Goal: Communication & Community: Ask a question

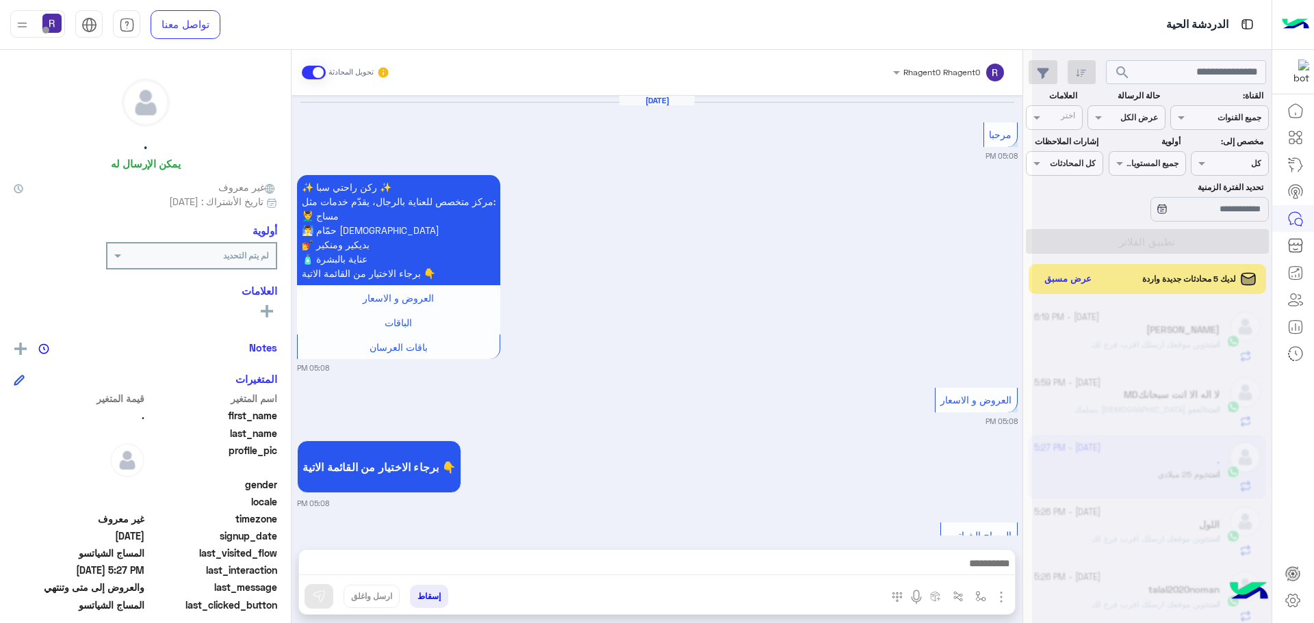
scroll to position [516, 0]
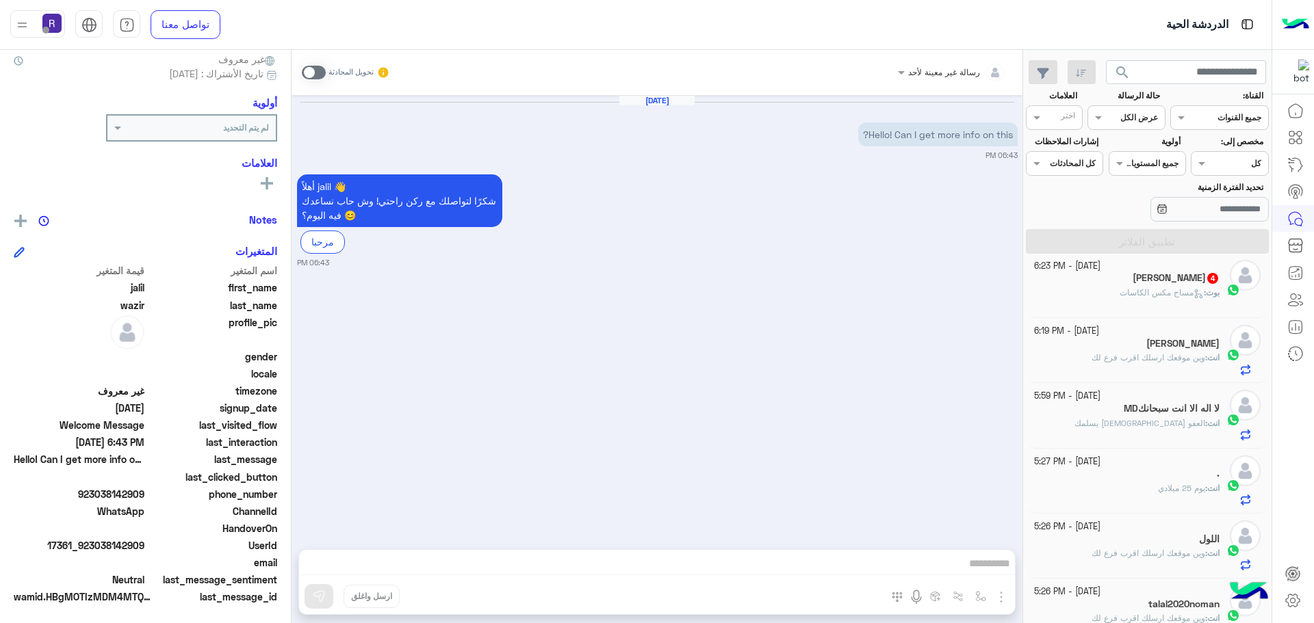
scroll to position [131, 0]
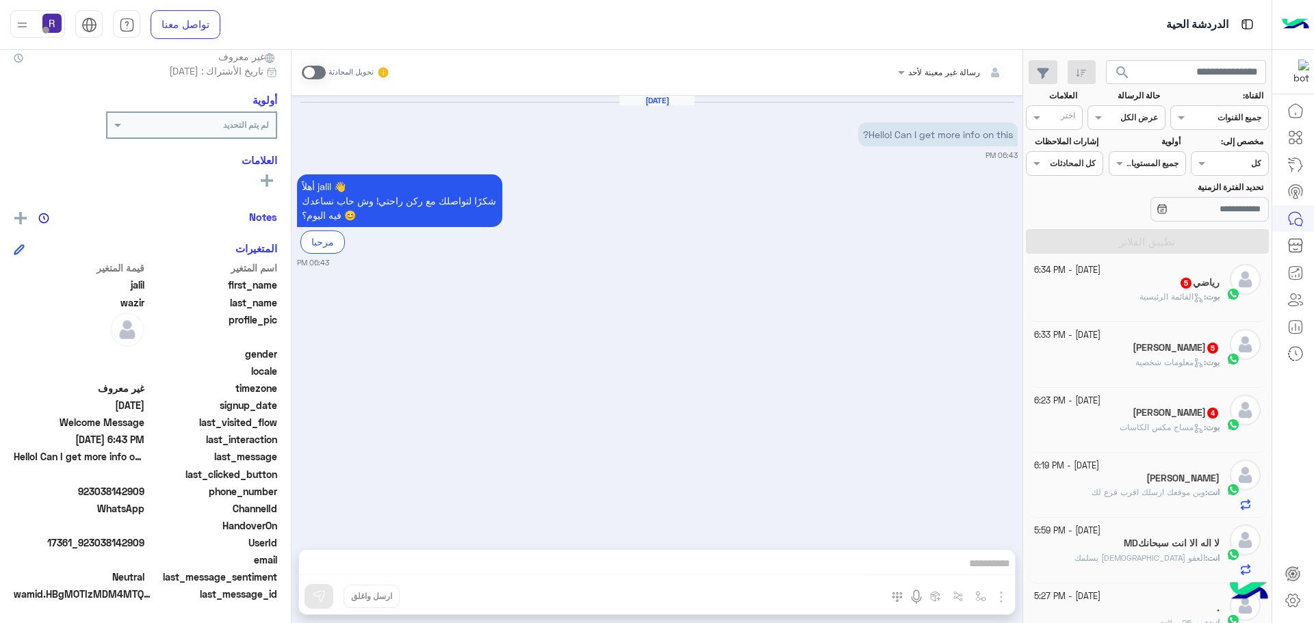
click at [1122, 426] on span "مساج مكس الكاسات" at bounding box center [1162, 427] width 84 height 10
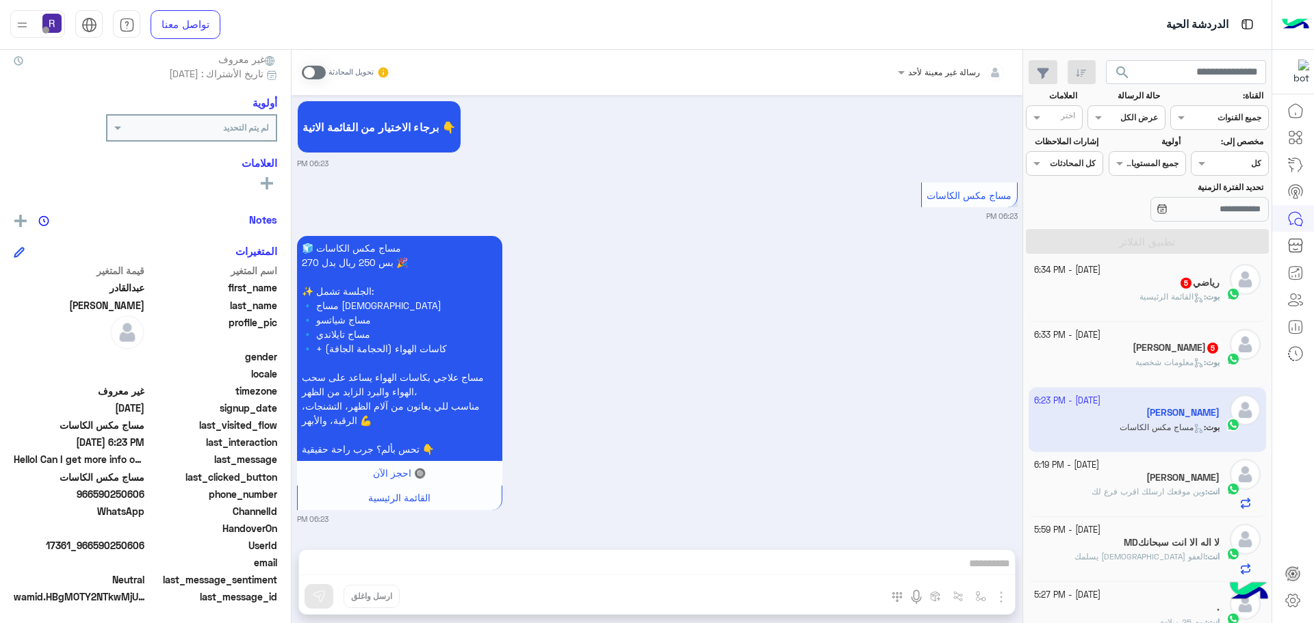
scroll to position [131, 0]
click at [319, 72] on span at bounding box center [314, 73] width 24 height 14
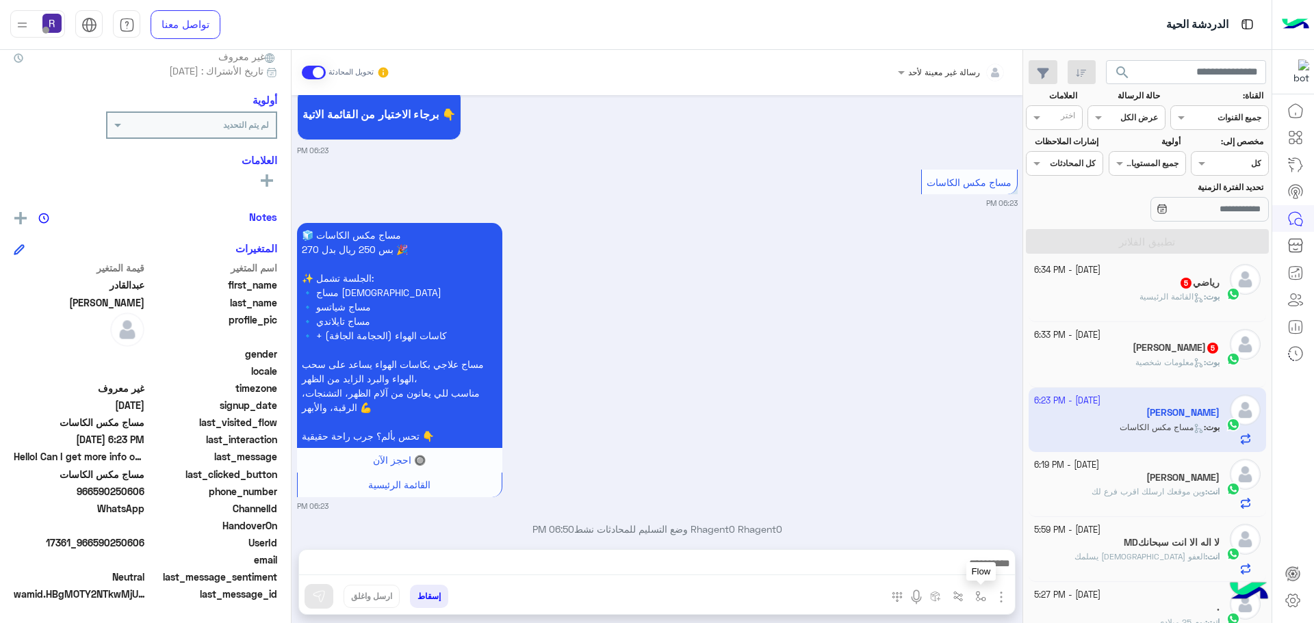
scroll to position [547, 0]
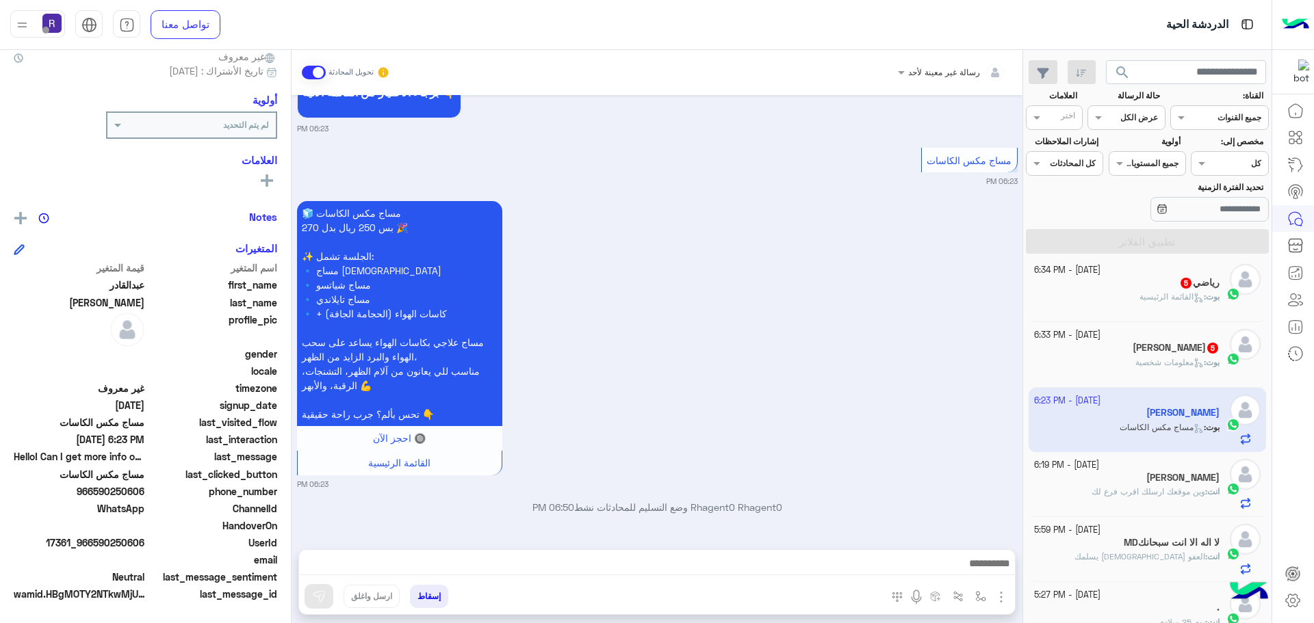
click at [1000, 595] on img "button" at bounding box center [1001, 597] width 16 height 16
click at [988, 571] on button "الصور" at bounding box center [980, 567] width 58 height 27
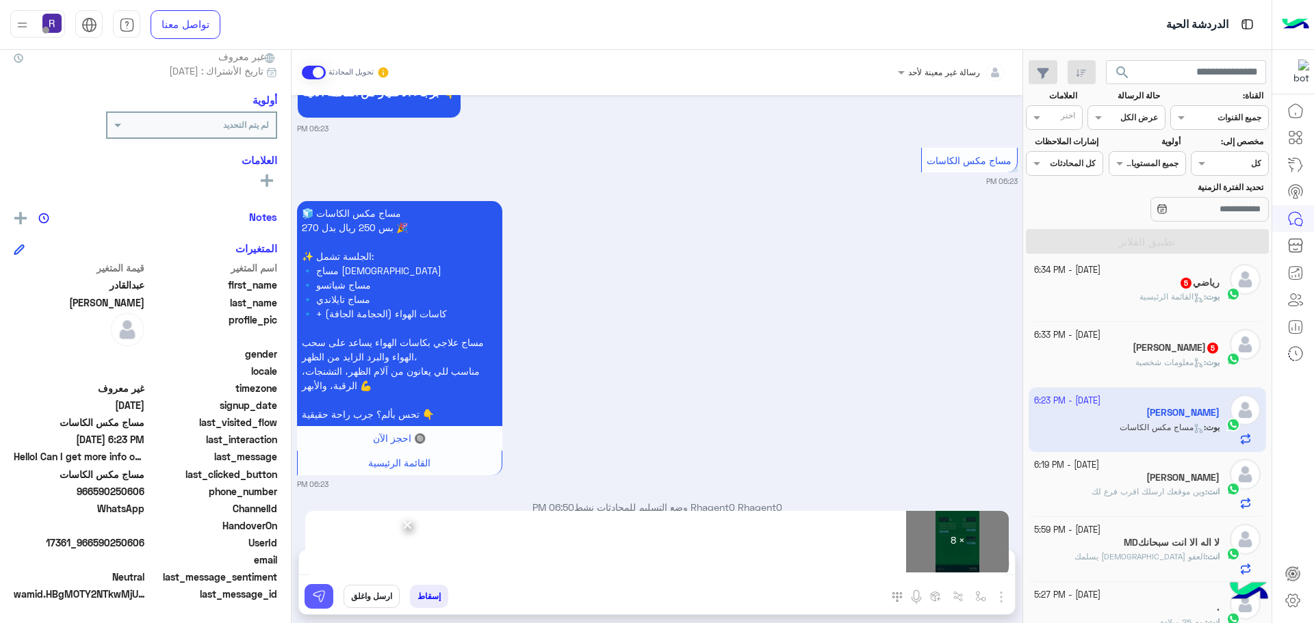
click at [320, 595] on img at bounding box center [319, 597] width 14 height 14
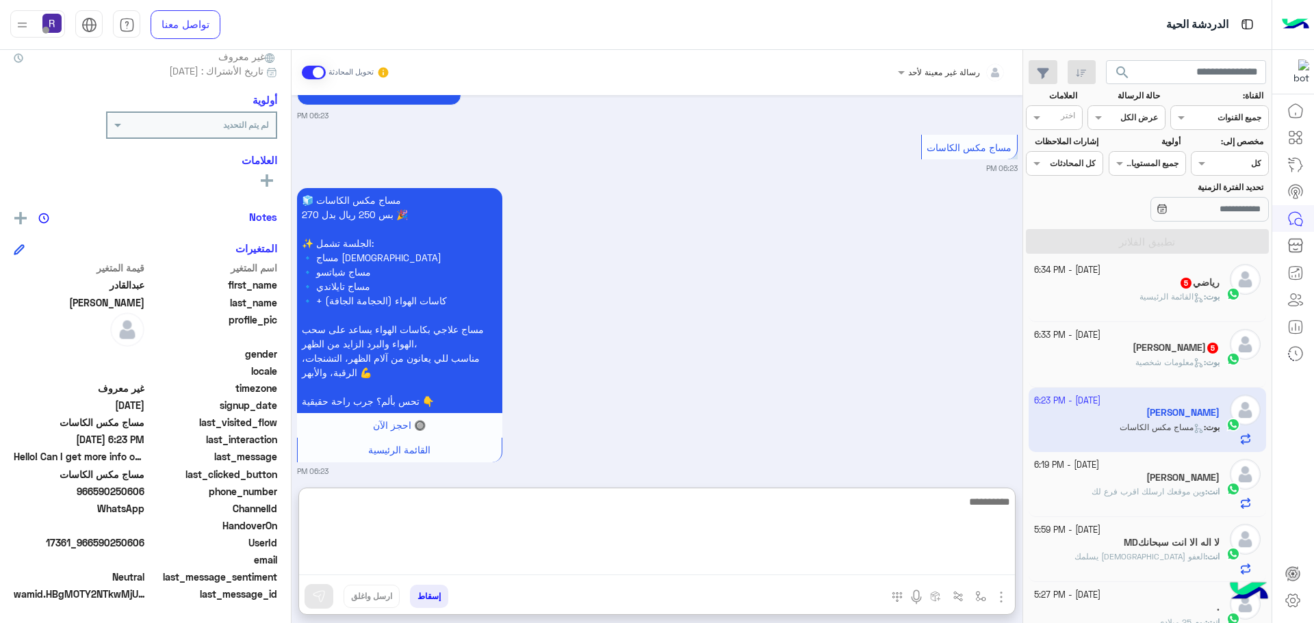
paste textarea "**********"
type textarea "**********"
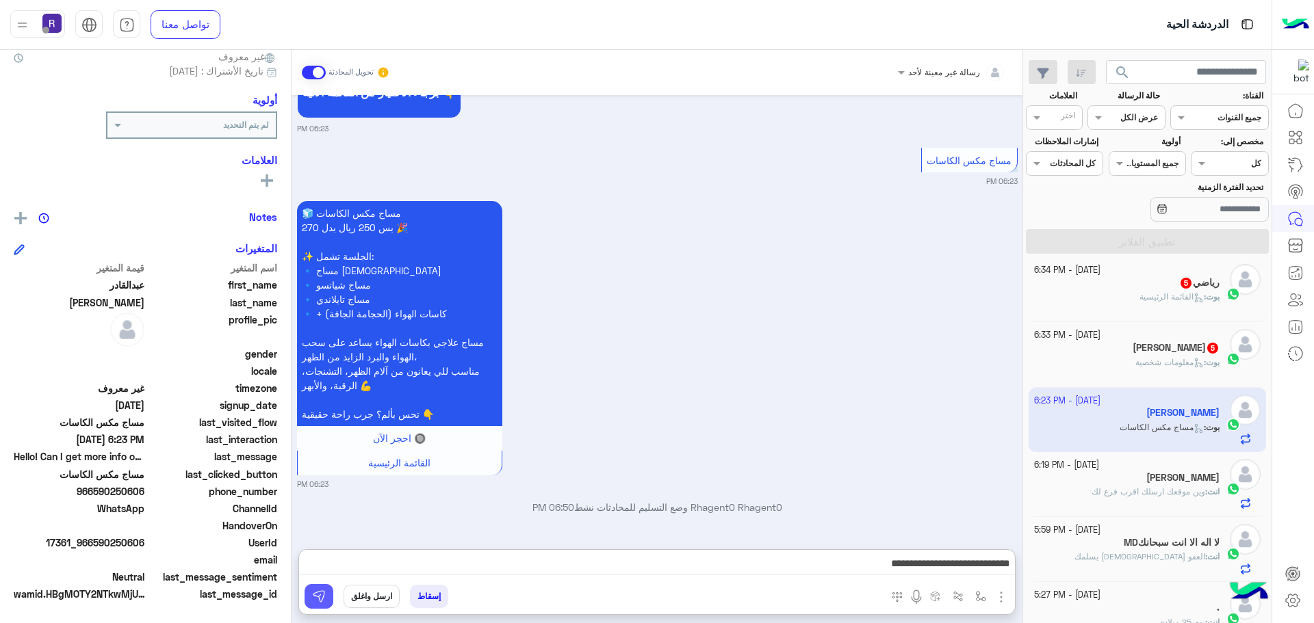
click at [322, 597] on img at bounding box center [319, 597] width 14 height 14
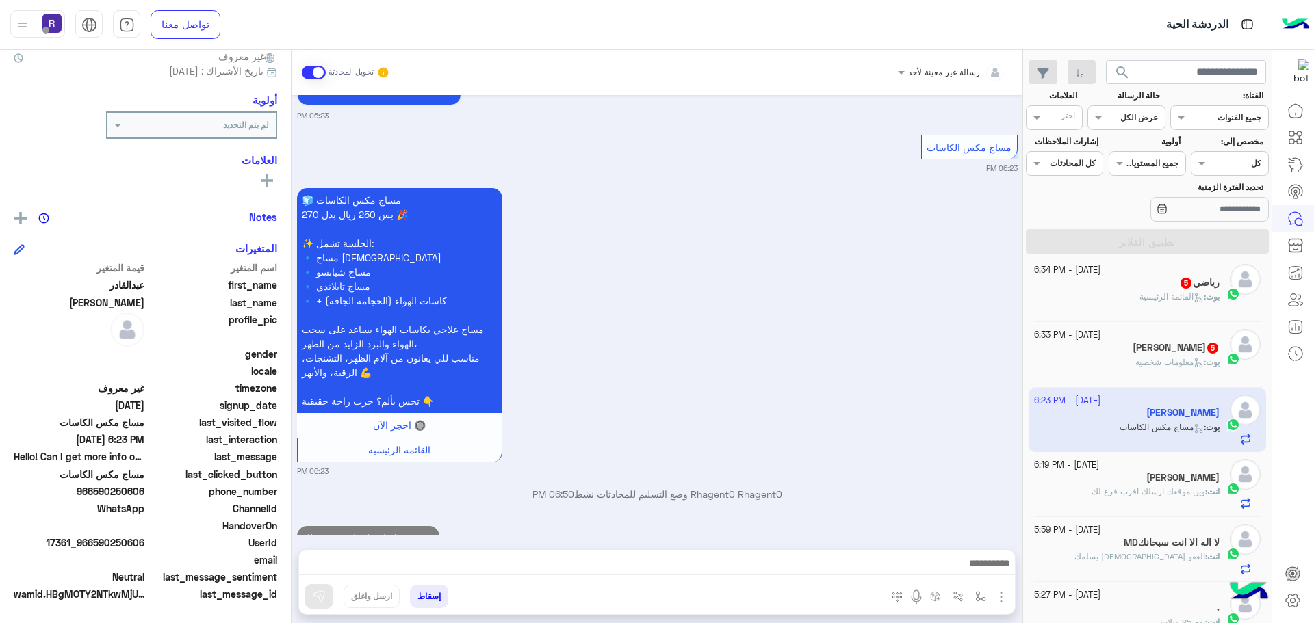
scroll to position [600, 0]
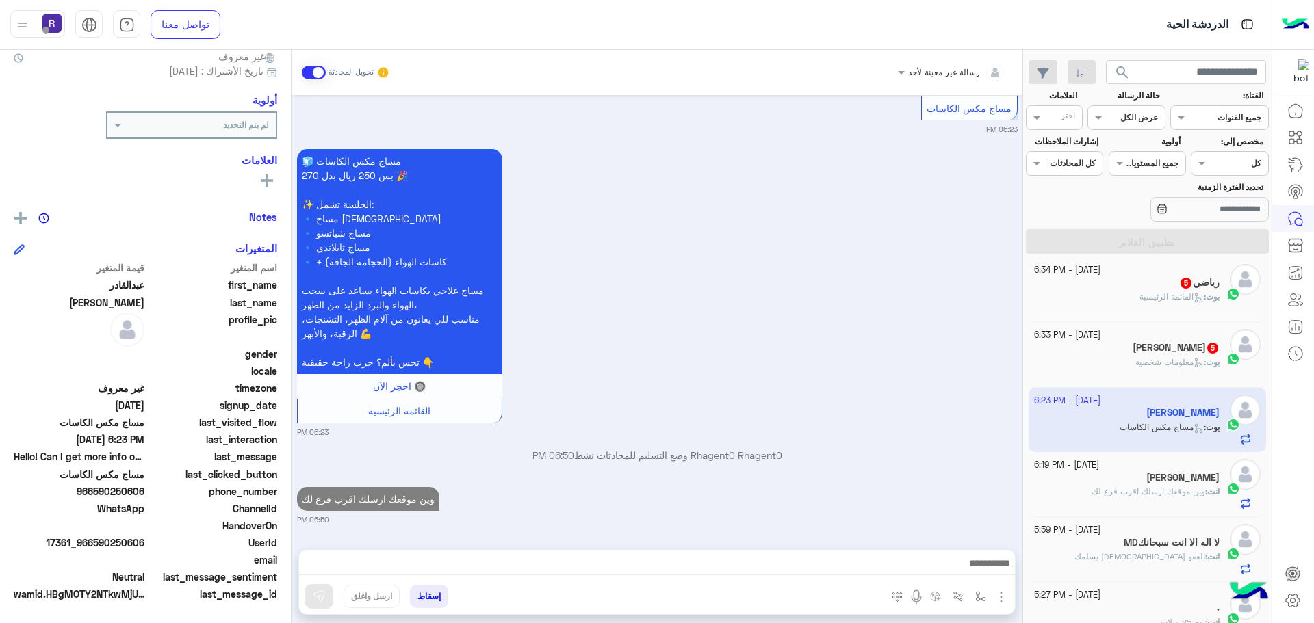
click at [1158, 368] on p "بوت : معلومات شخصية" at bounding box center [1177, 363] width 84 height 12
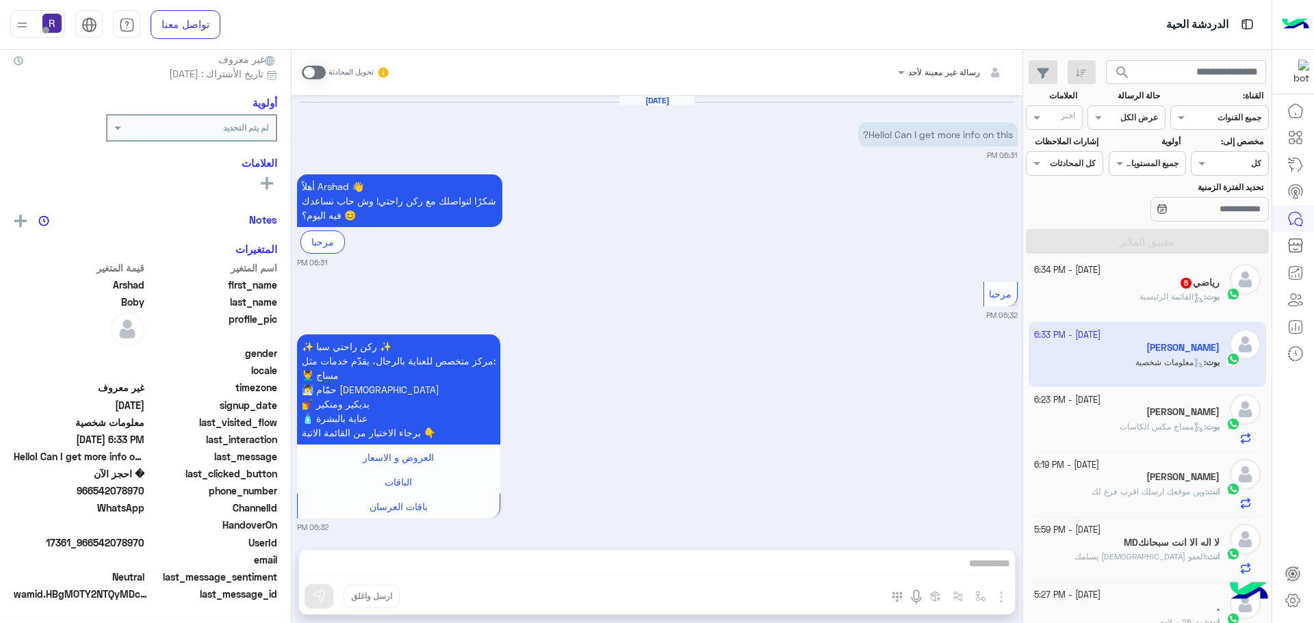
scroll to position [128, 0]
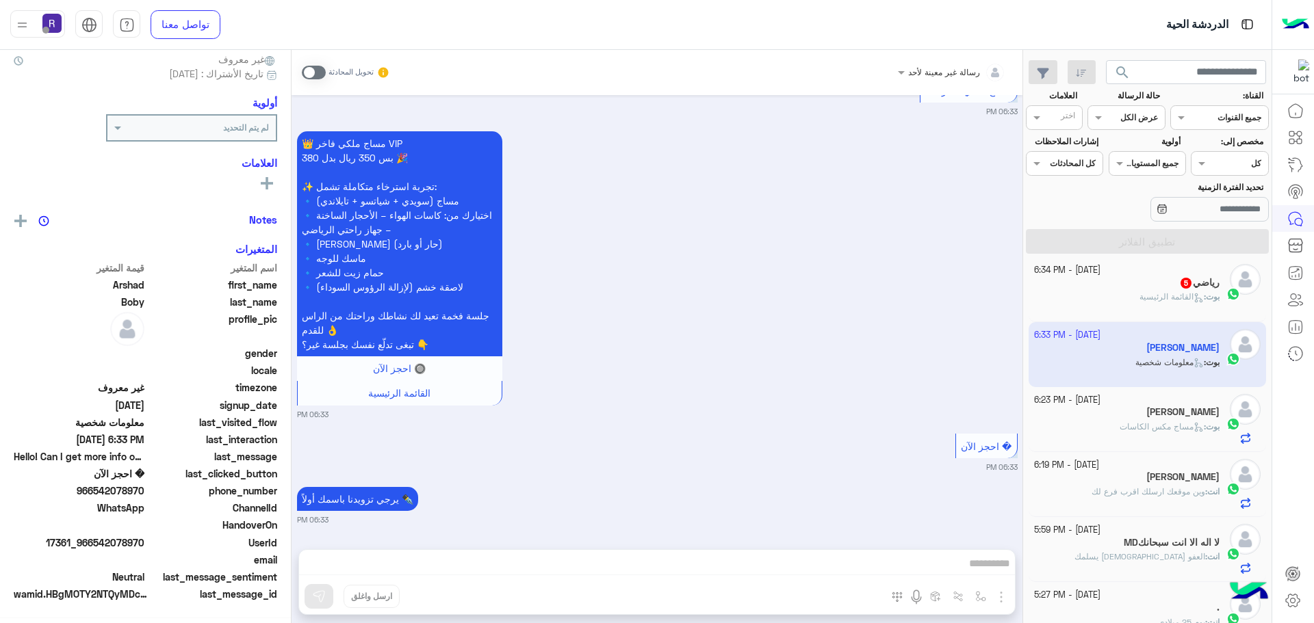
click at [318, 67] on span at bounding box center [314, 73] width 24 height 14
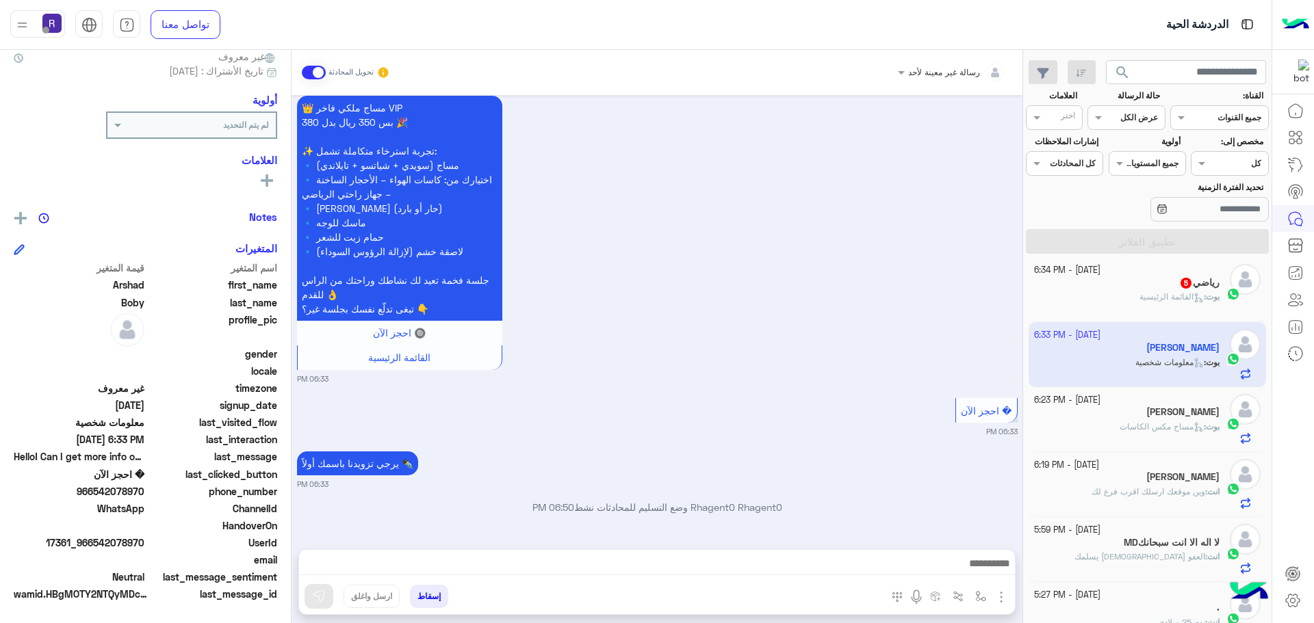
click at [1003, 593] on img "button" at bounding box center [1001, 597] width 16 height 16
click at [990, 575] on button "الصور" at bounding box center [980, 567] width 58 height 27
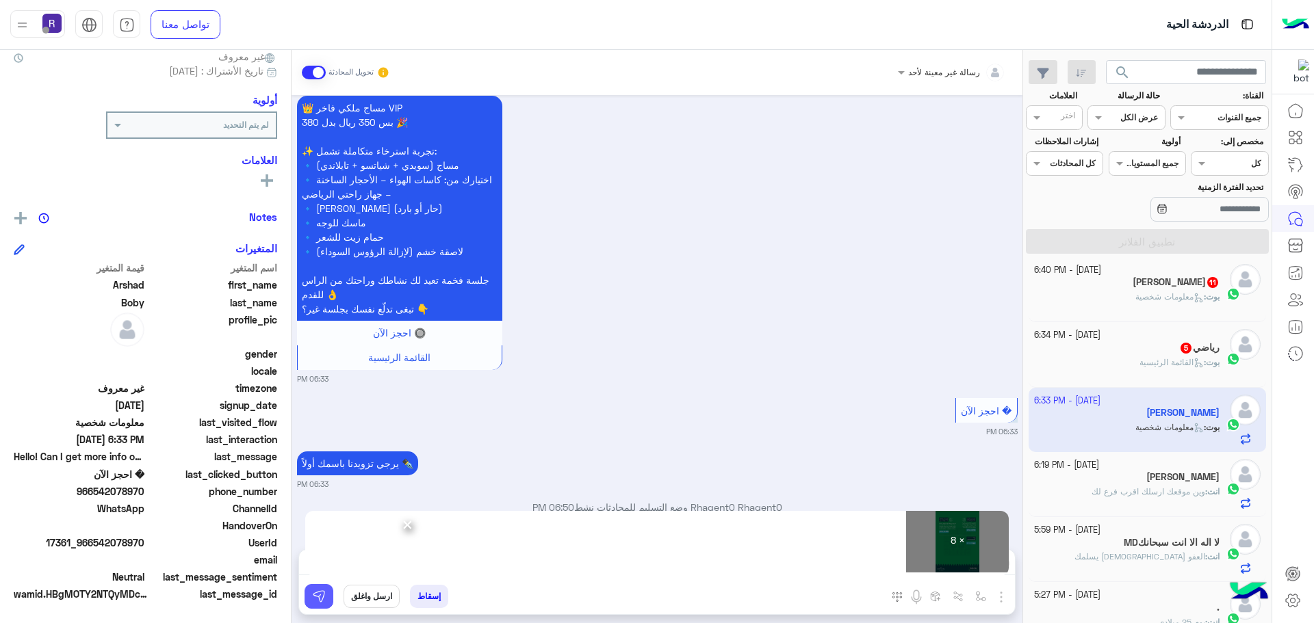
click at [322, 597] on img at bounding box center [319, 597] width 14 height 14
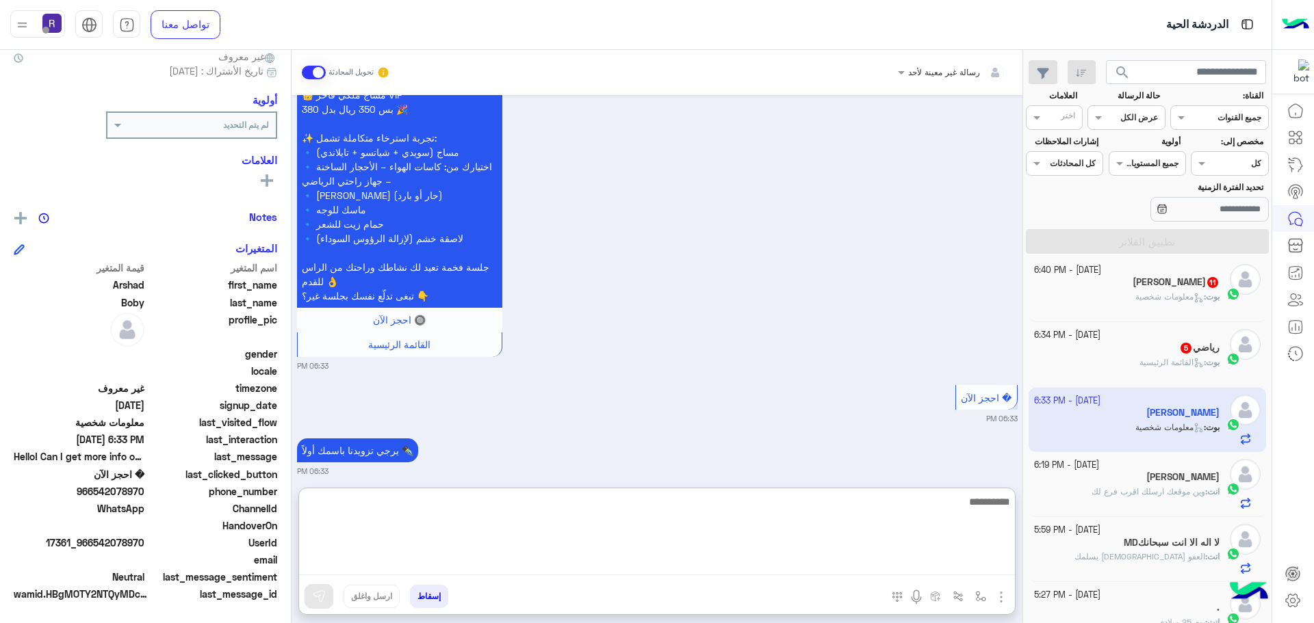
paste textarea "**********"
type textarea "**********"
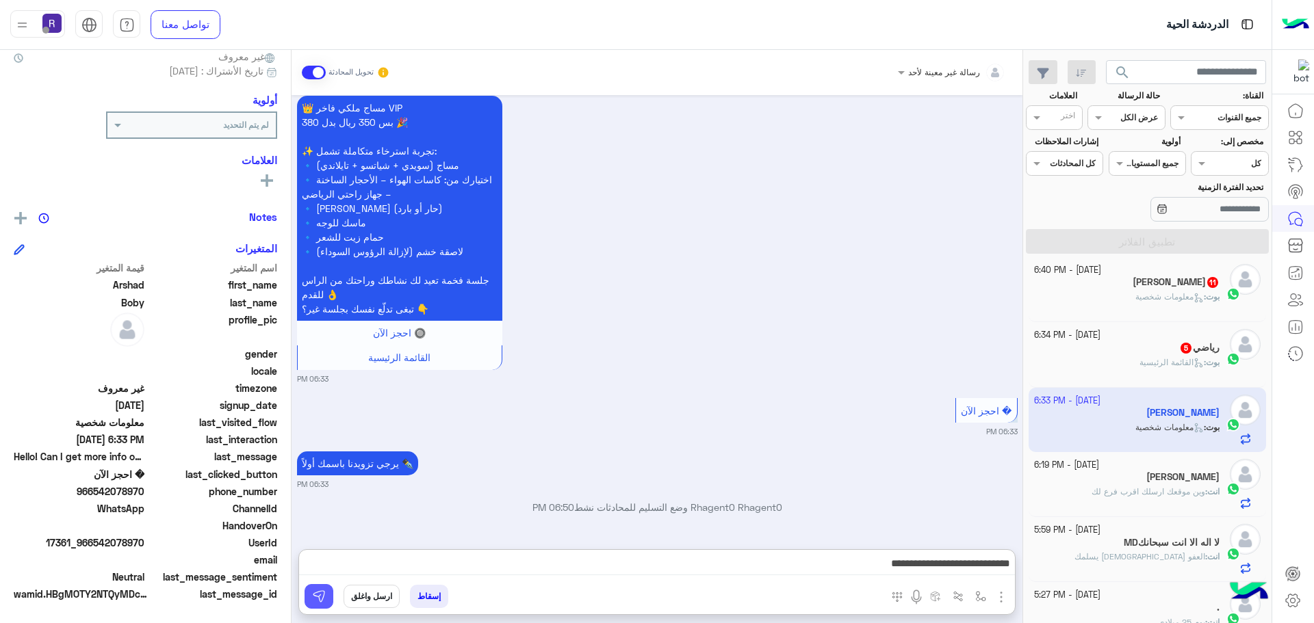
drag, startPoint x: 328, startPoint y: 597, endPoint x: 774, endPoint y: 518, distance: 452.4
click at [328, 597] on button at bounding box center [319, 596] width 29 height 25
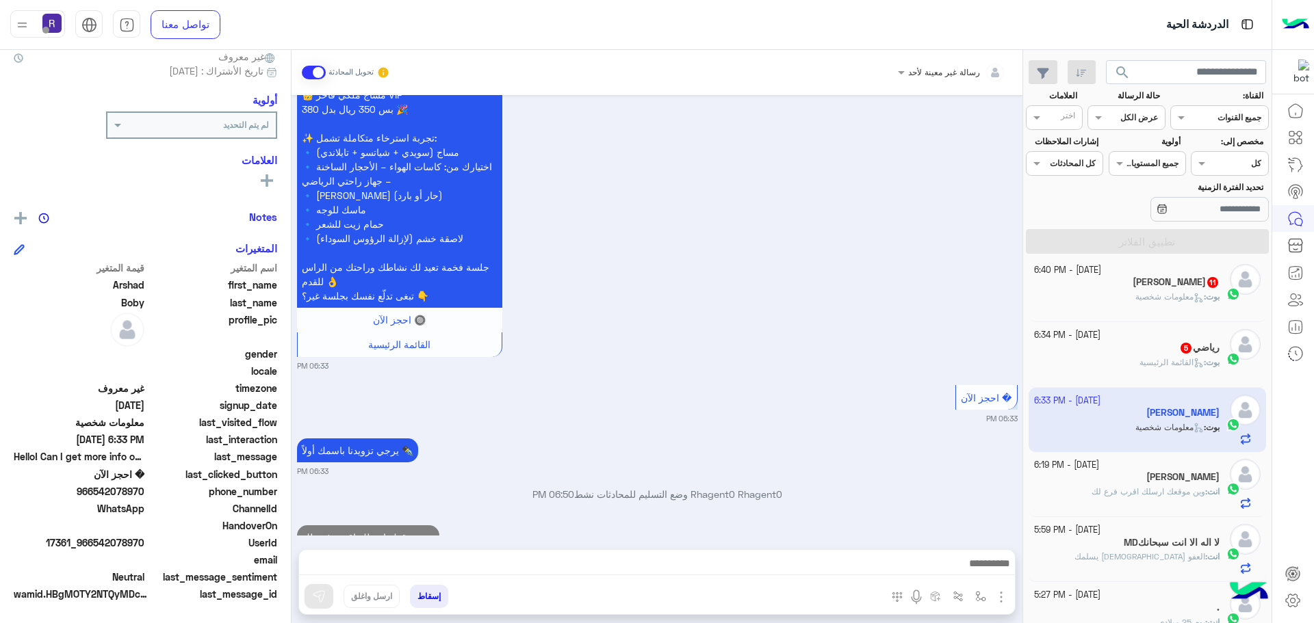
scroll to position [705, 0]
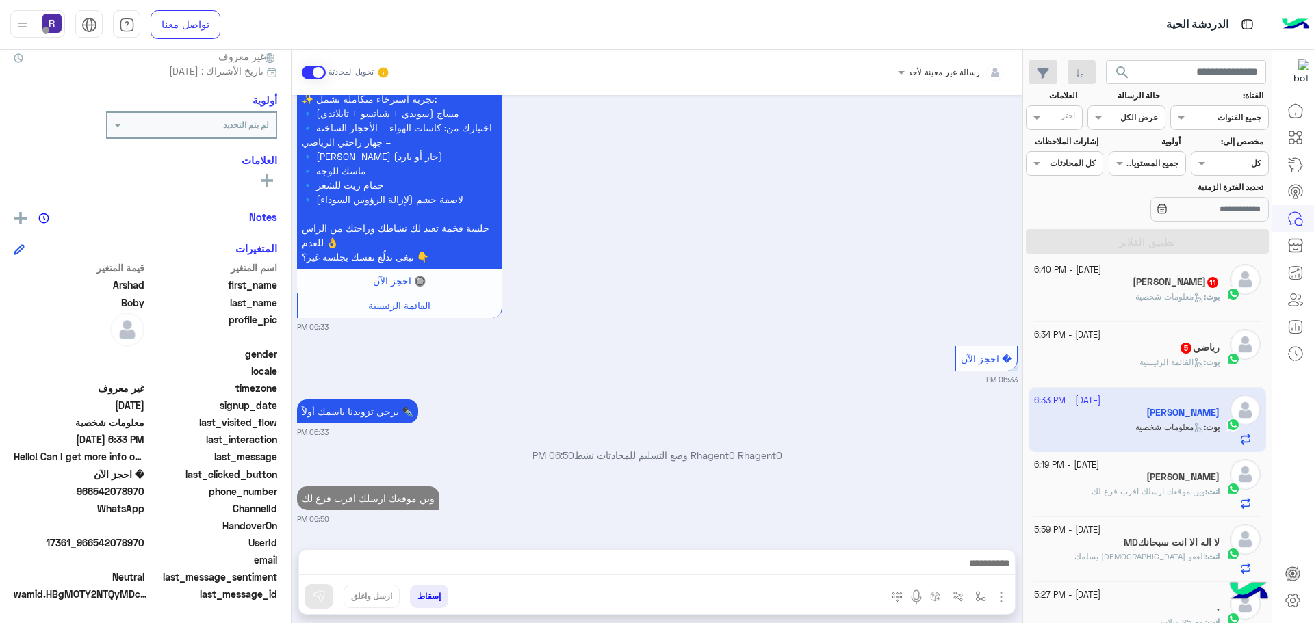
click at [1142, 363] on span "القائمة الرئيسية" at bounding box center [1171, 362] width 64 height 10
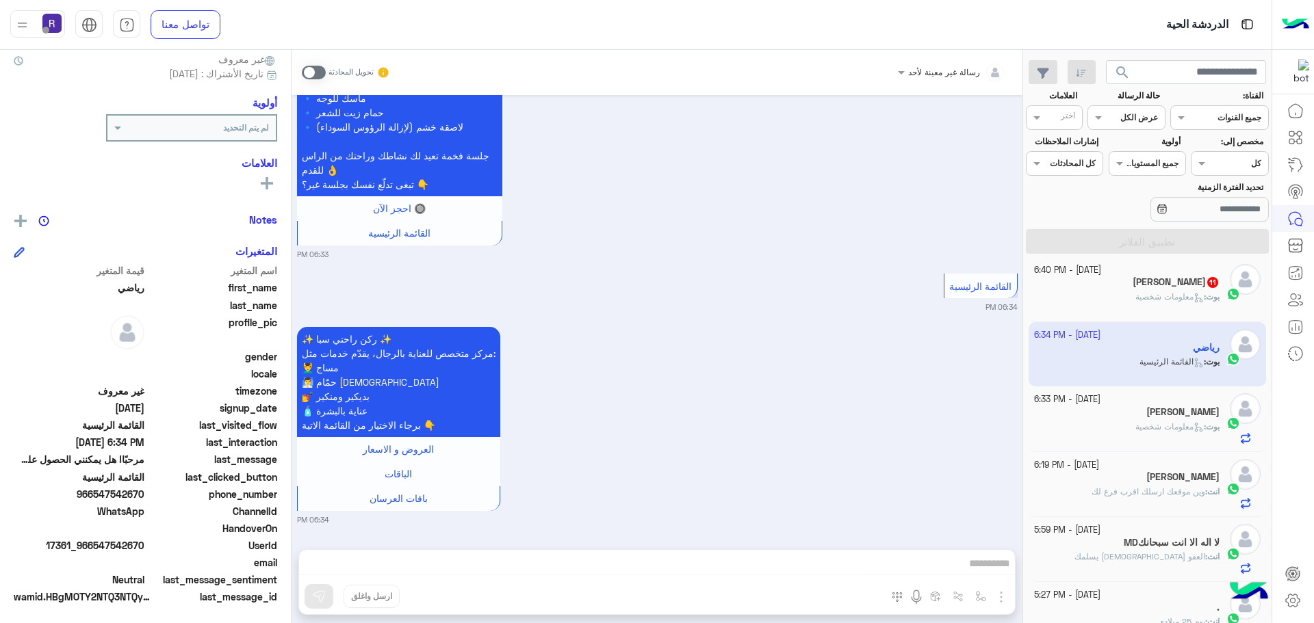
scroll to position [131, 0]
click at [318, 70] on span at bounding box center [314, 73] width 24 height 14
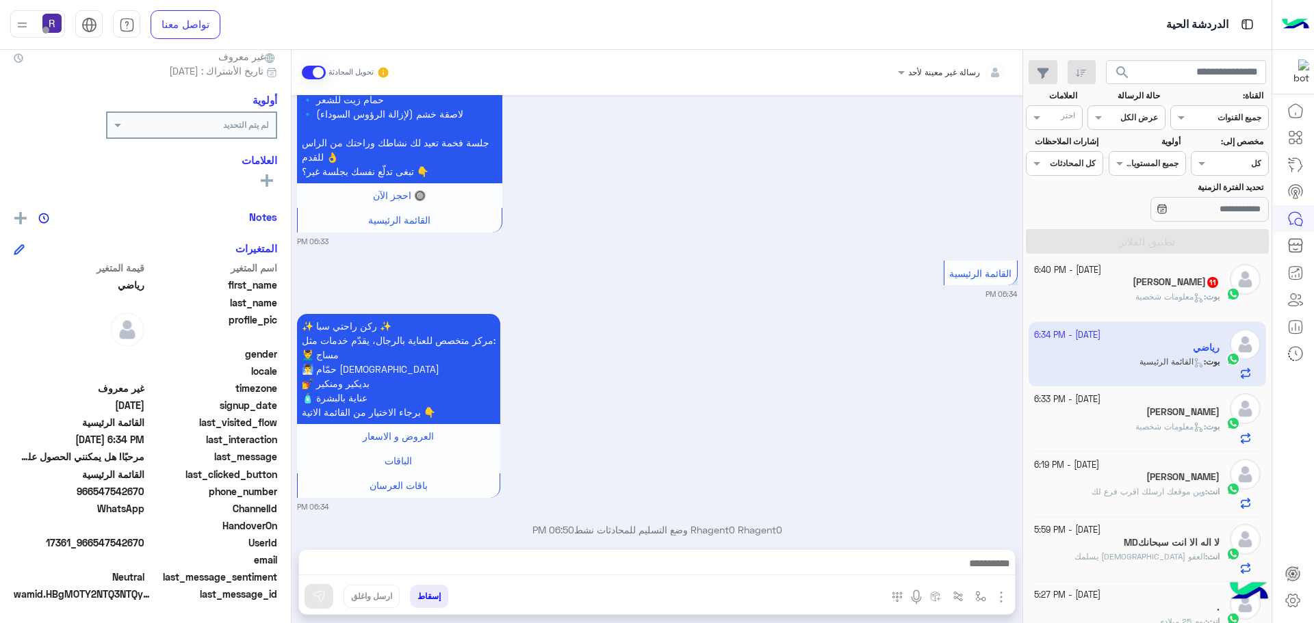
scroll to position [827, 0]
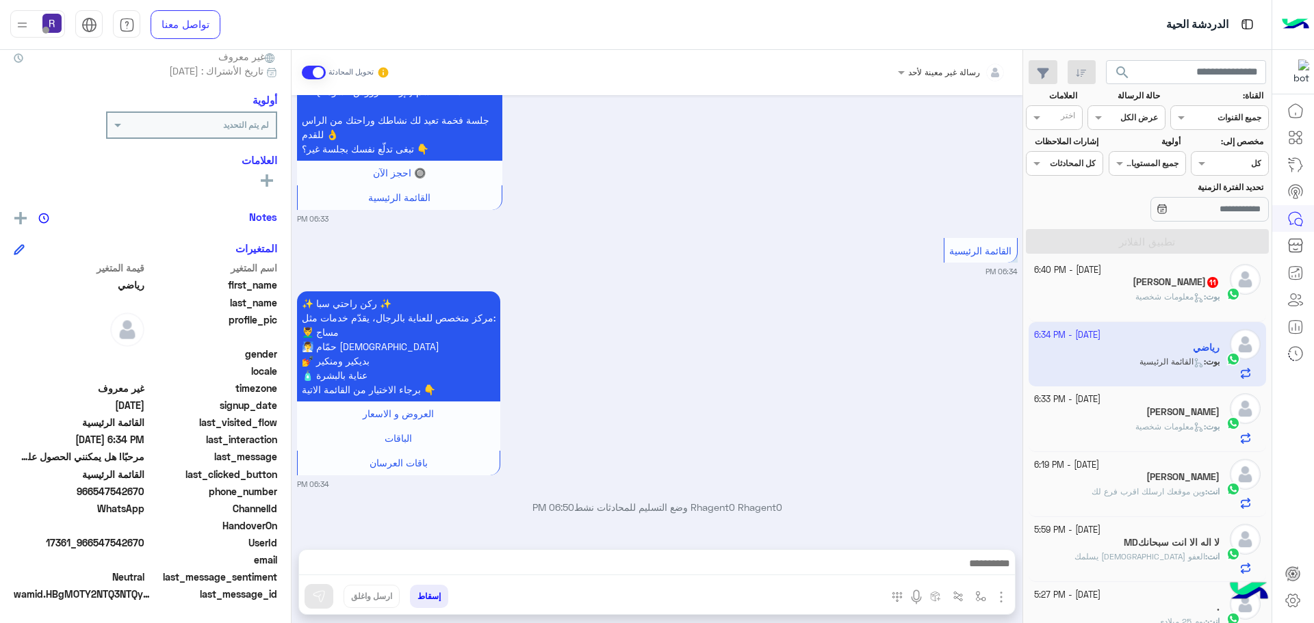
click at [1003, 595] on img "button" at bounding box center [1001, 597] width 16 height 16
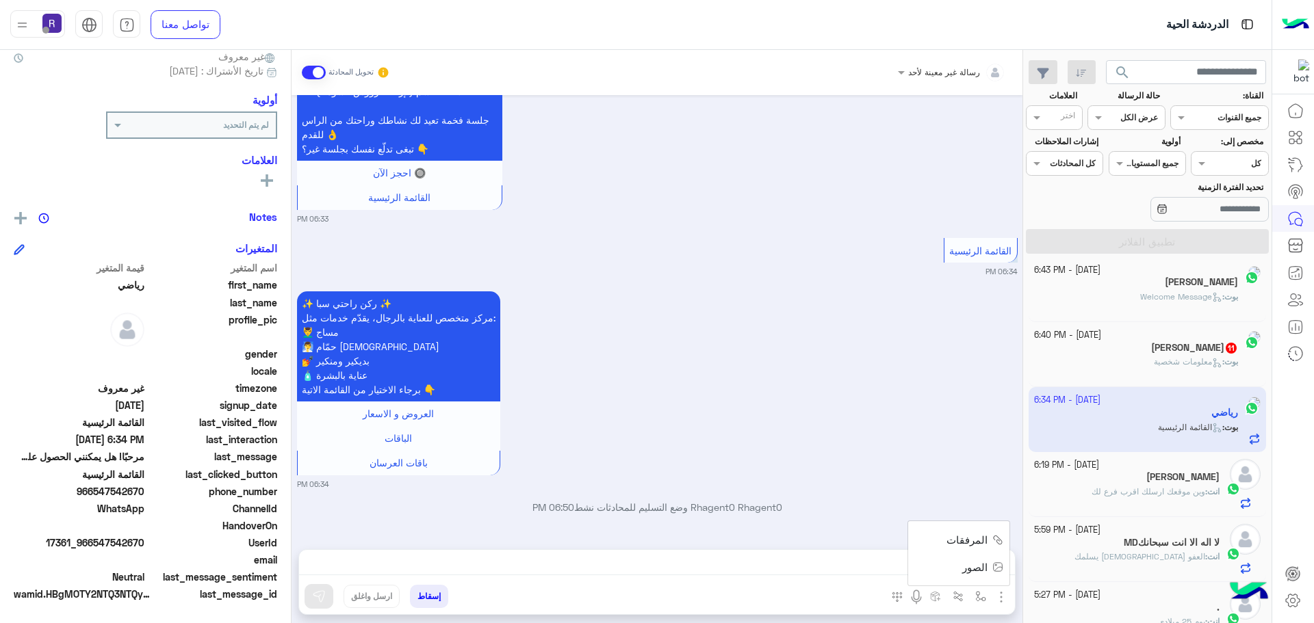
click at [993, 574] on img at bounding box center [997, 568] width 11 height 16
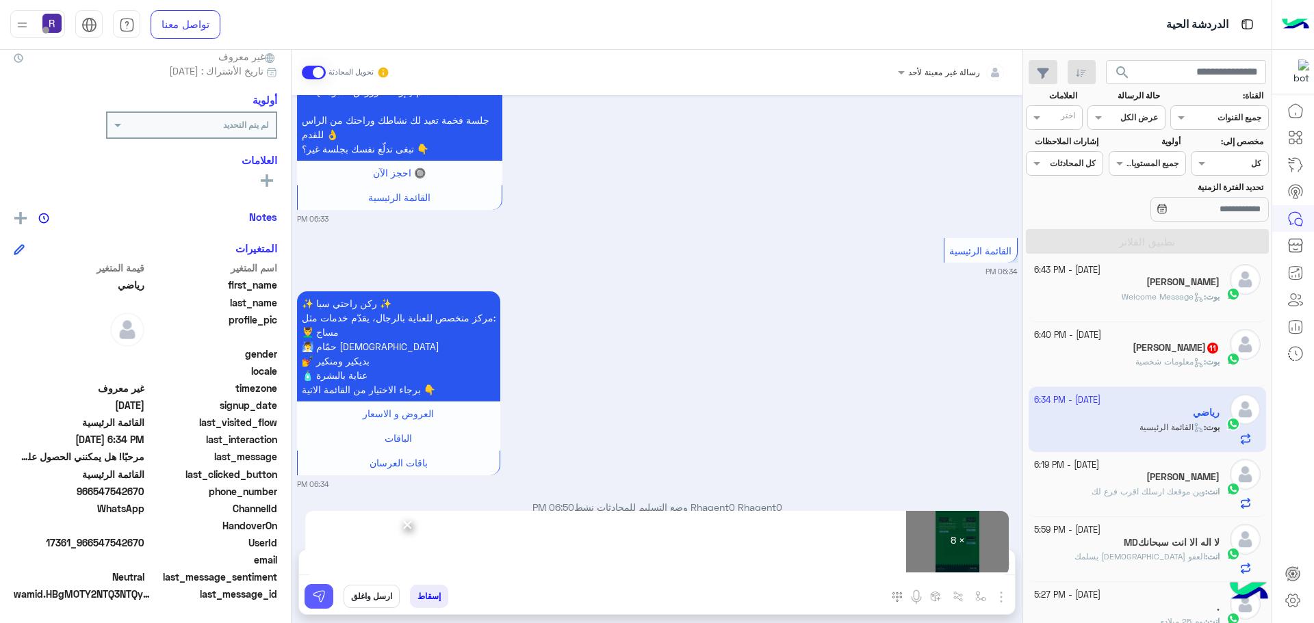
click at [326, 599] on button at bounding box center [319, 596] width 29 height 25
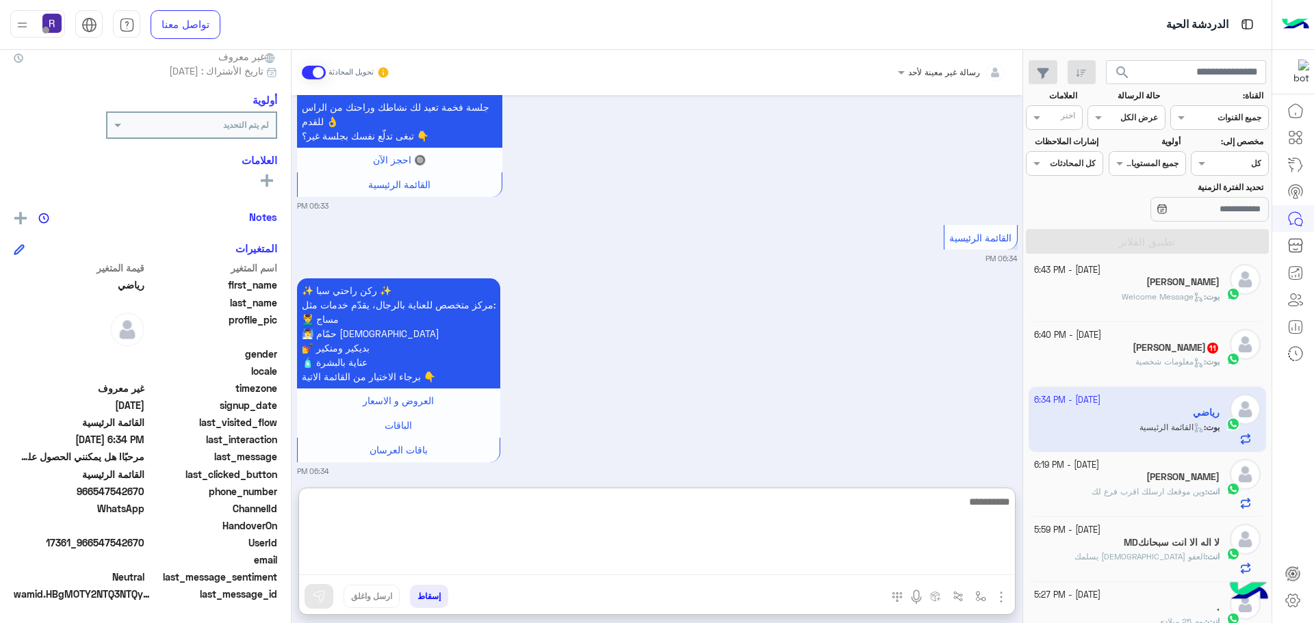
paste textarea "**********"
type textarea "**********"
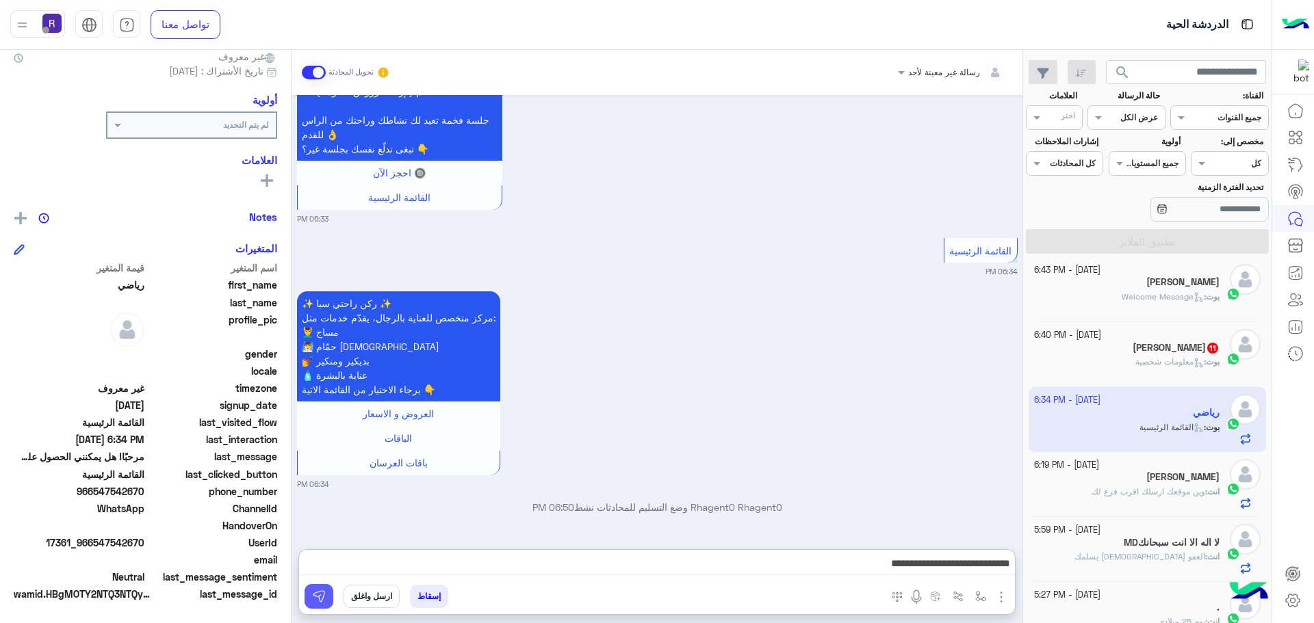
click at [319, 600] on img at bounding box center [319, 597] width 14 height 14
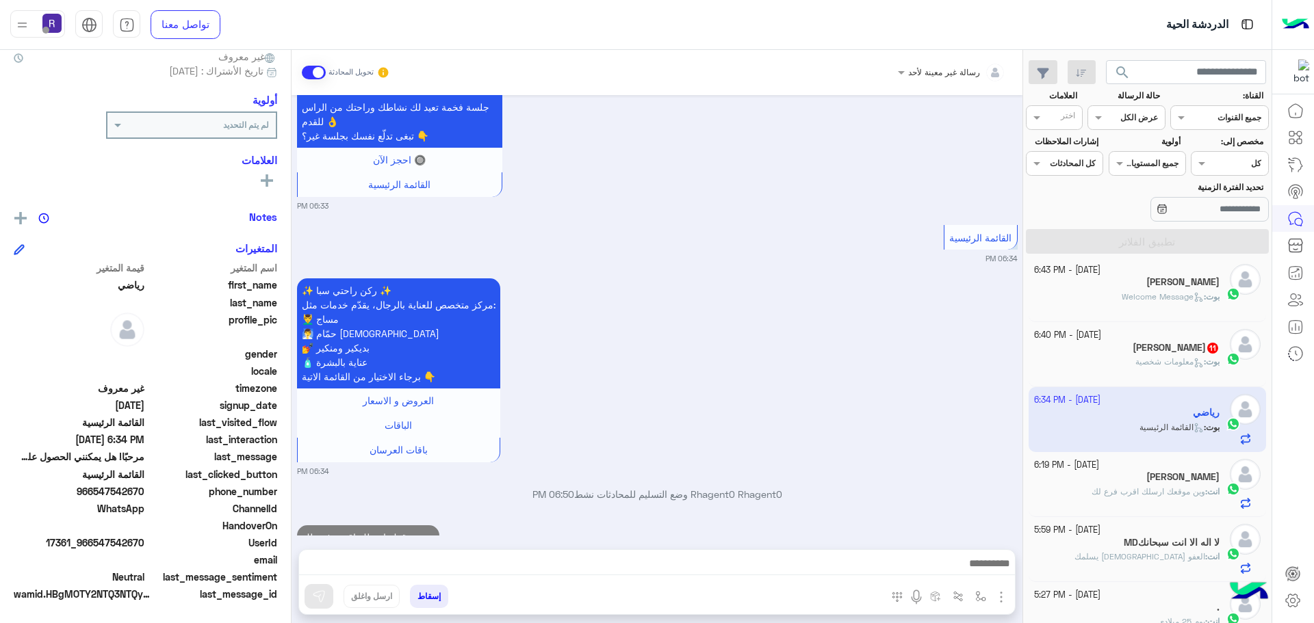
scroll to position [879, 0]
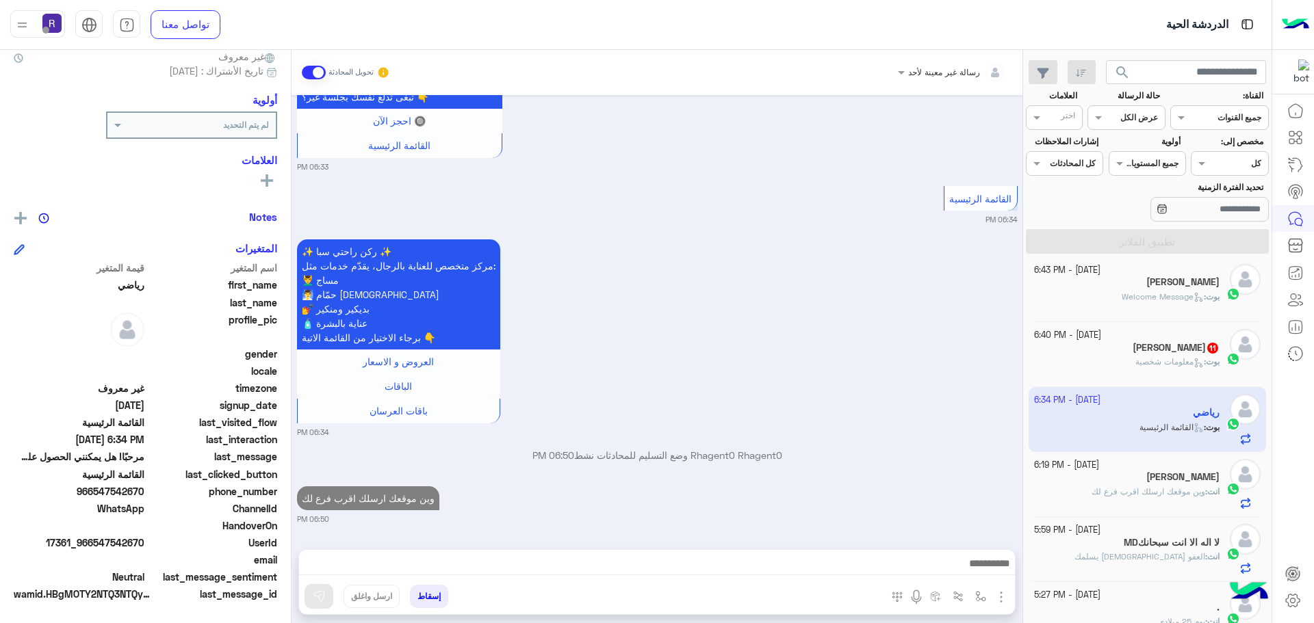
click at [1118, 353] on div "[PERSON_NAME] 11" at bounding box center [1127, 349] width 186 height 14
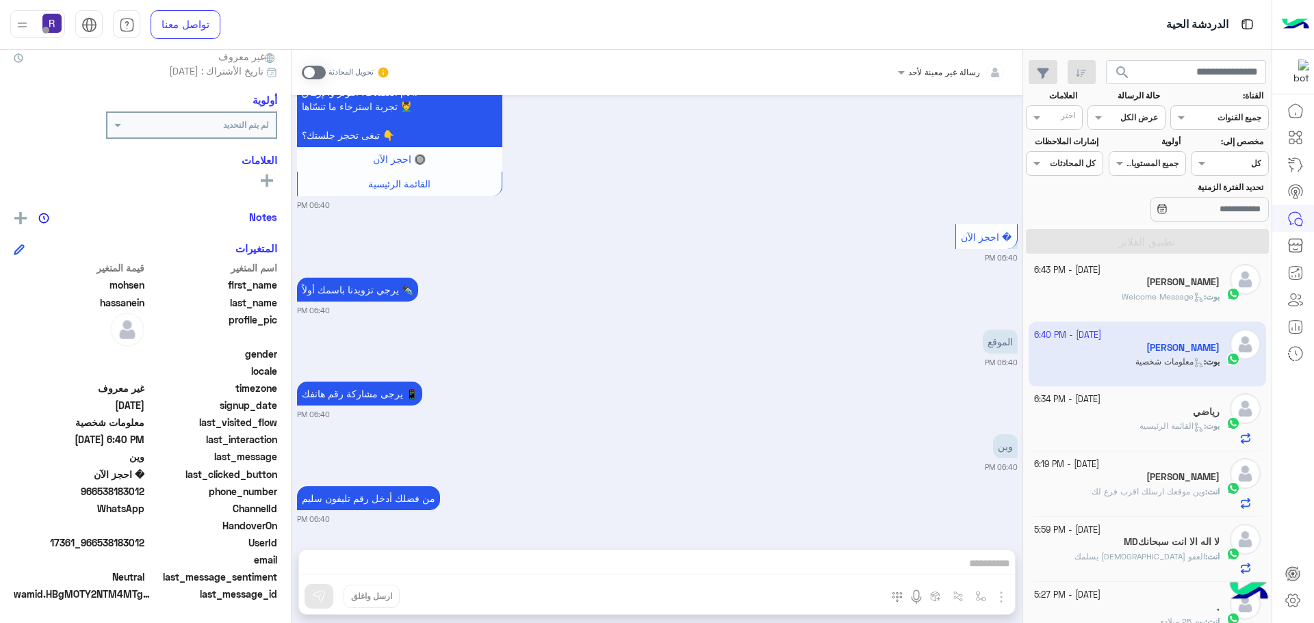
click at [321, 73] on span at bounding box center [314, 73] width 24 height 14
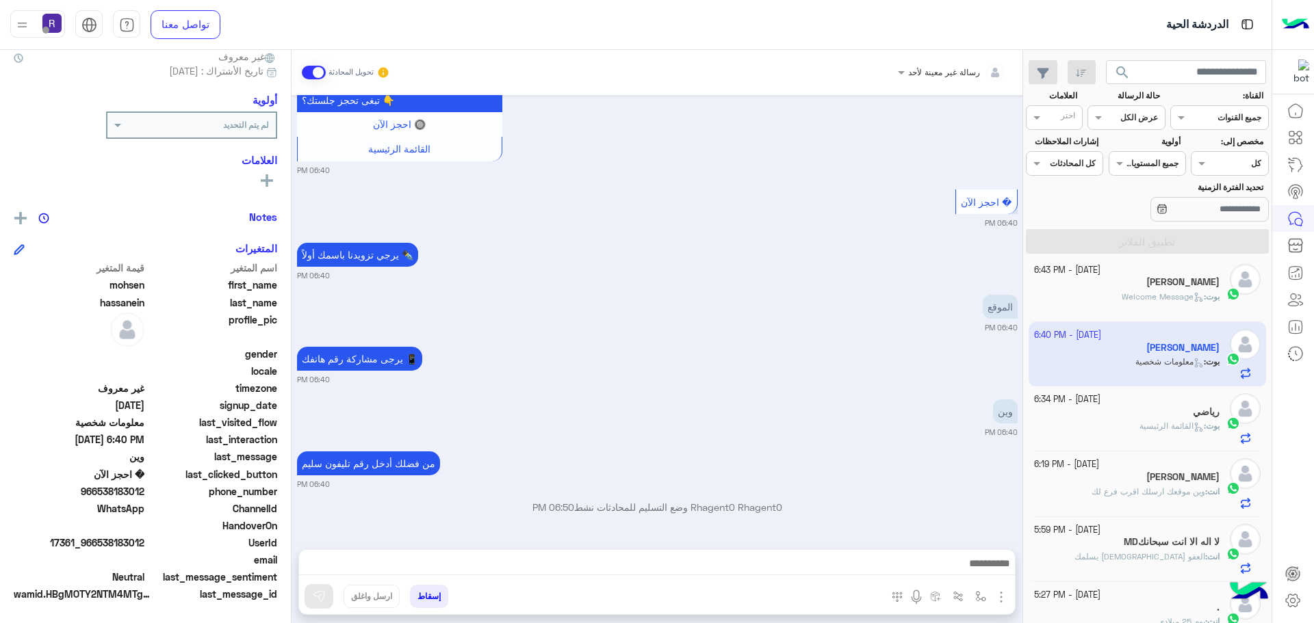
drag, startPoint x: 999, startPoint y: 590, endPoint x: 990, endPoint y: 579, distance: 14.1
click at [998, 590] on img "button" at bounding box center [1001, 597] width 16 height 16
click at [983, 569] on span "الصور" at bounding box center [974, 568] width 25 height 16
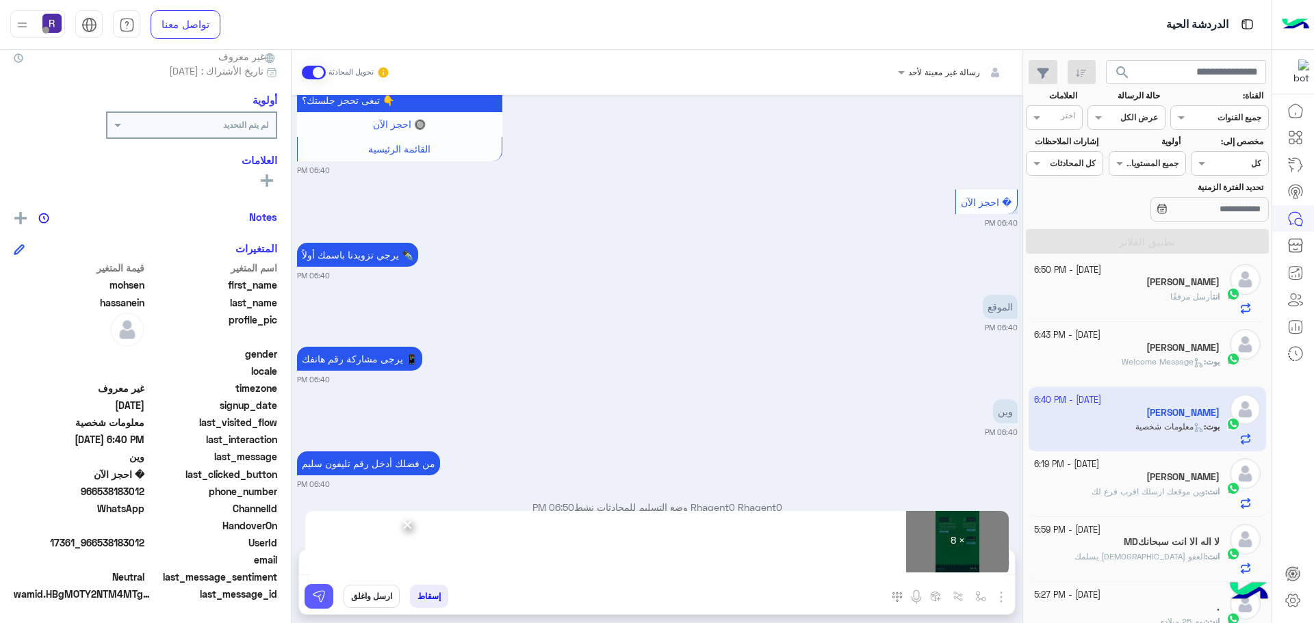
click at [319, 598] on img at bounding box center [319, 597] width 14 height 14
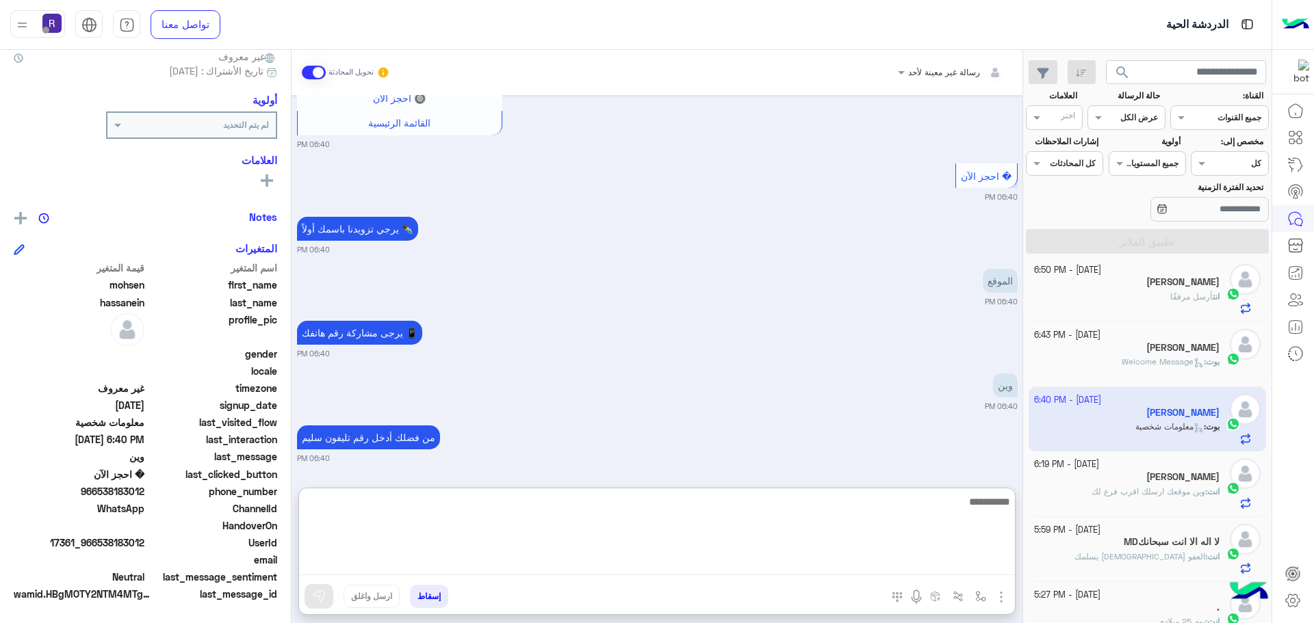
paste textarea "**********"
type textarea "**********"
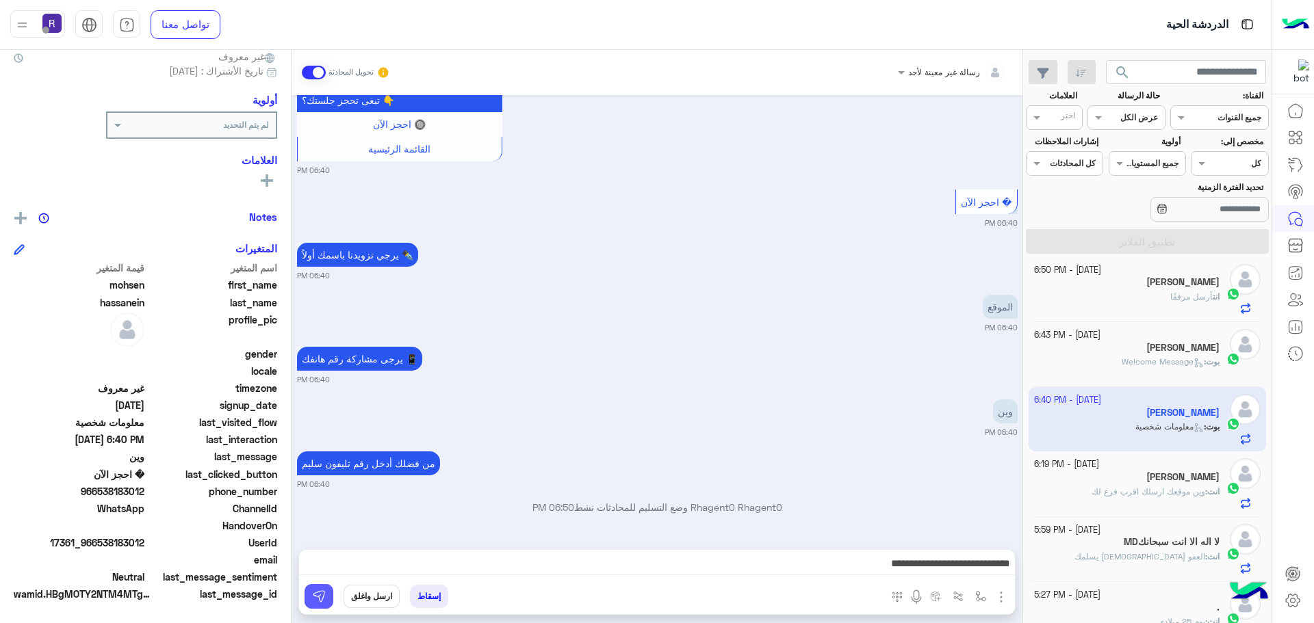
click at [321, 600] on img at bounding box center [319, 597] width 14 height 14
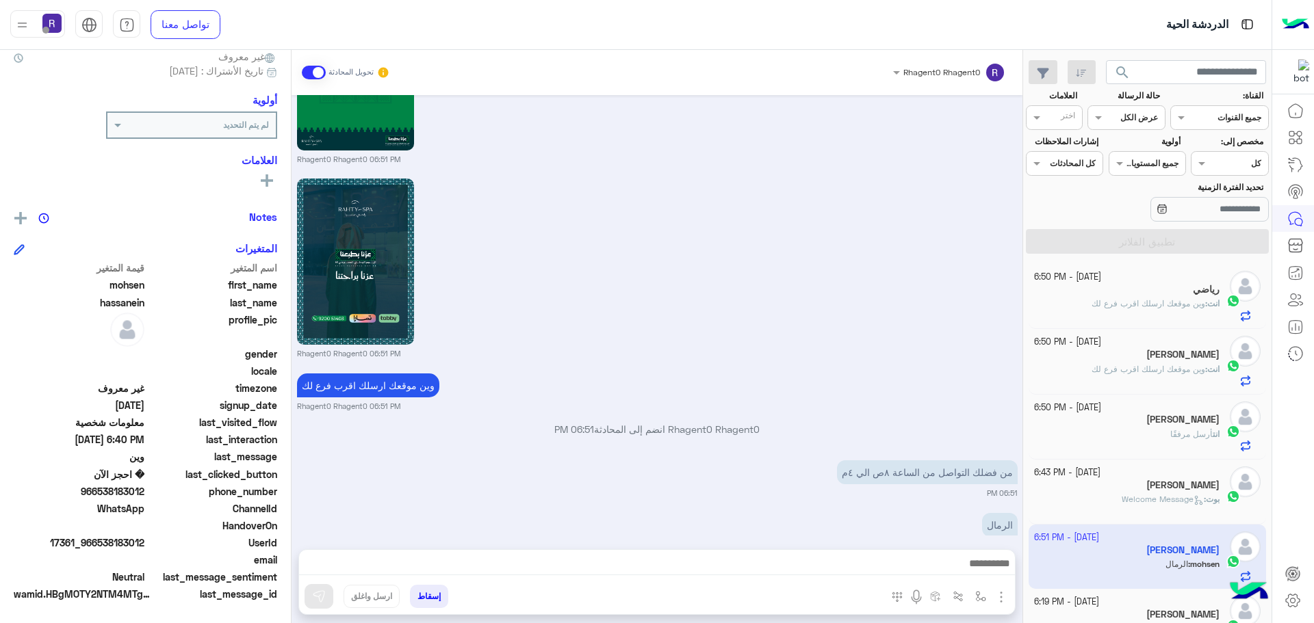
scroll to position [3280, 0]
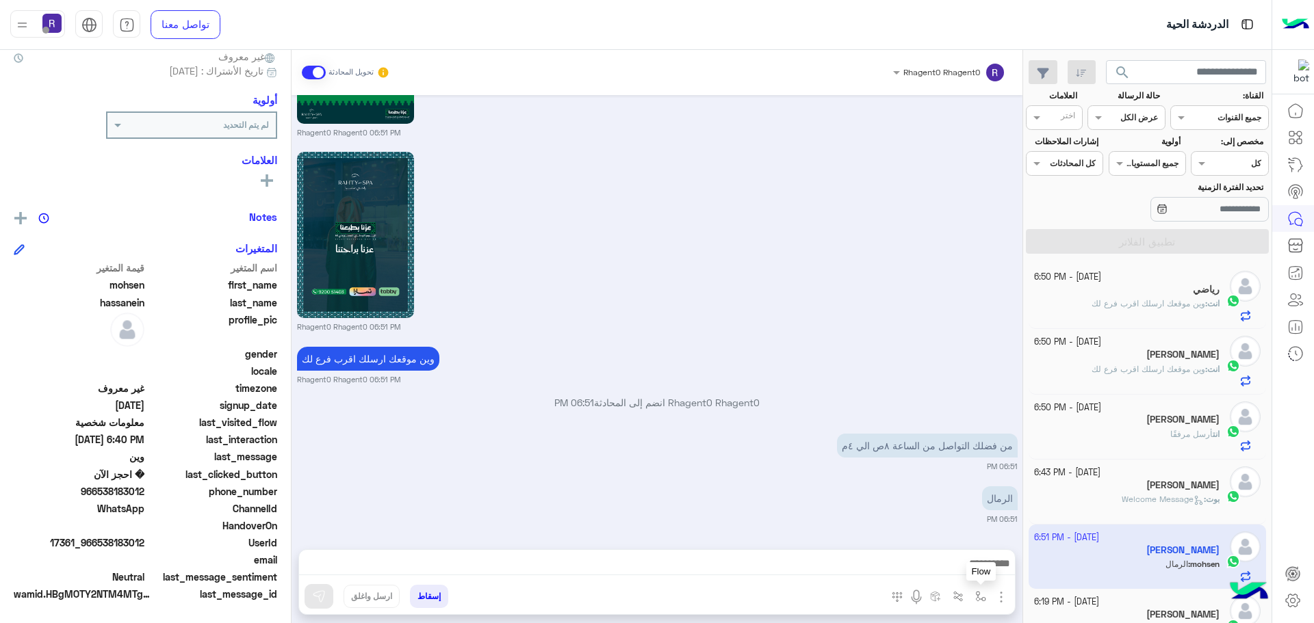
click at [981, 594] on img "button" at bounding box center [980, 596] width 11 height 11
click at [979, 576] on div "أدخل اسم مجموعة الرسائل" at bounding box center [933, 566] width 118 height 25
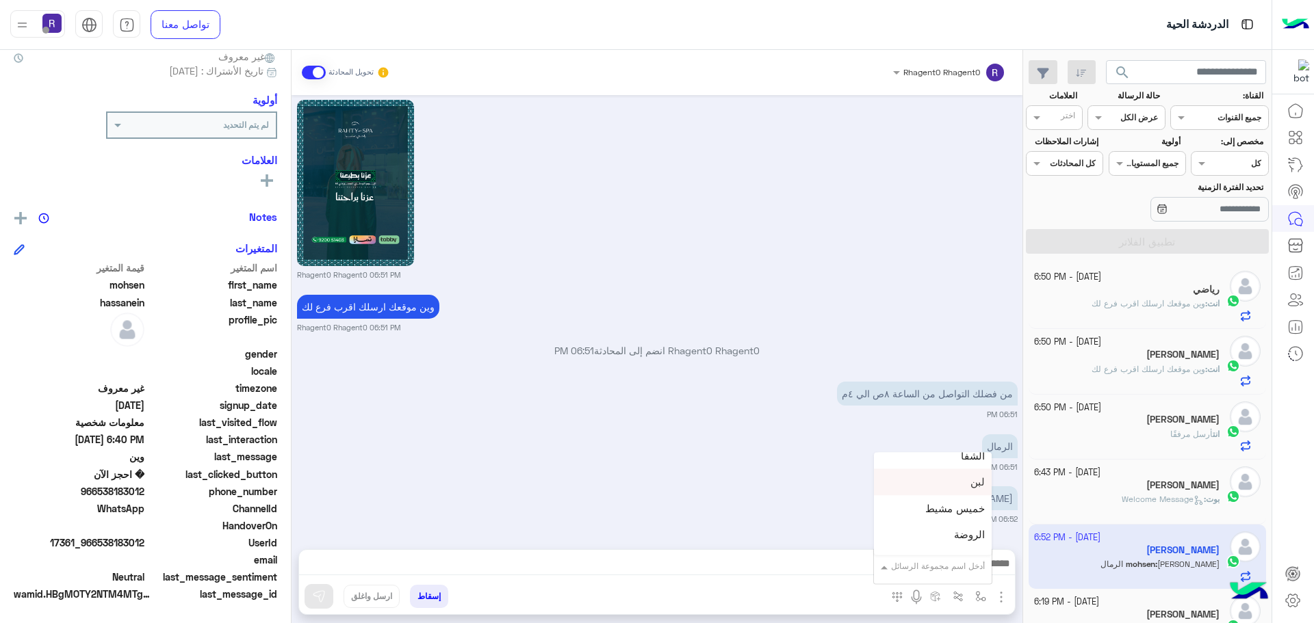
scroll to position [890, 0]
click at [958, 501] on span "الجنادرية" at bounding box center [966, 498] width 38 height 12
type textarea "*********"
click at [318, 595] on img at bounding box center [319, 597] width 14 height 14
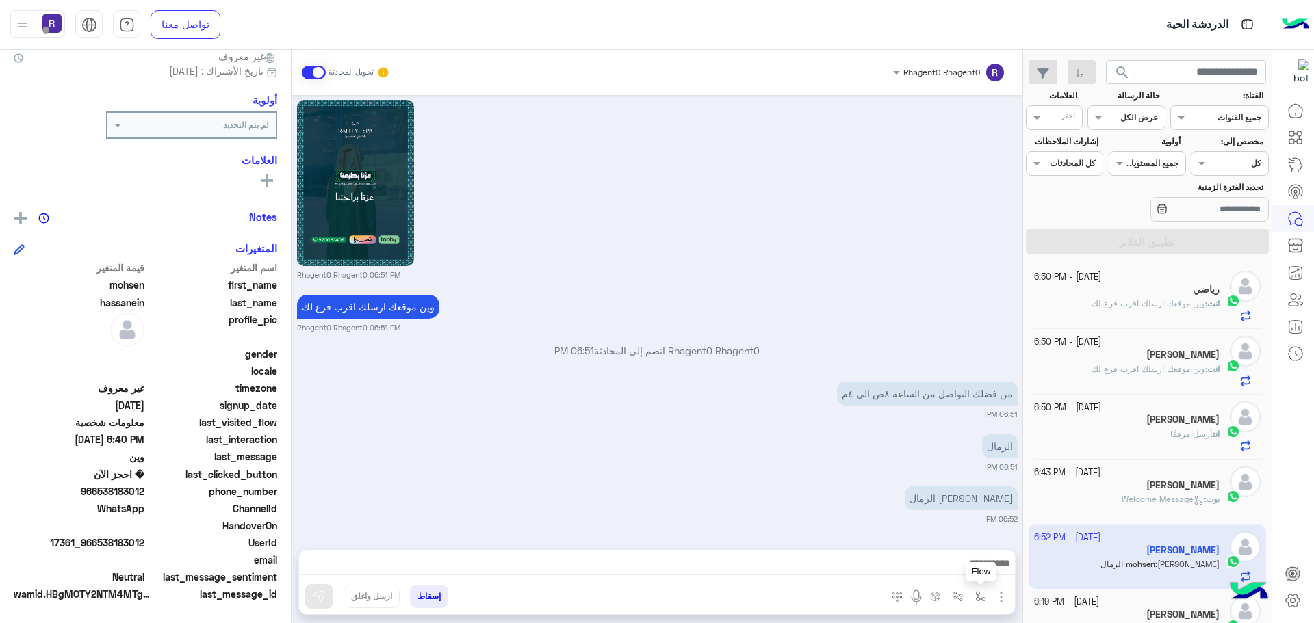
click at [983, 599] on img "button" at bounding box center [980, 596] width 11 height 11
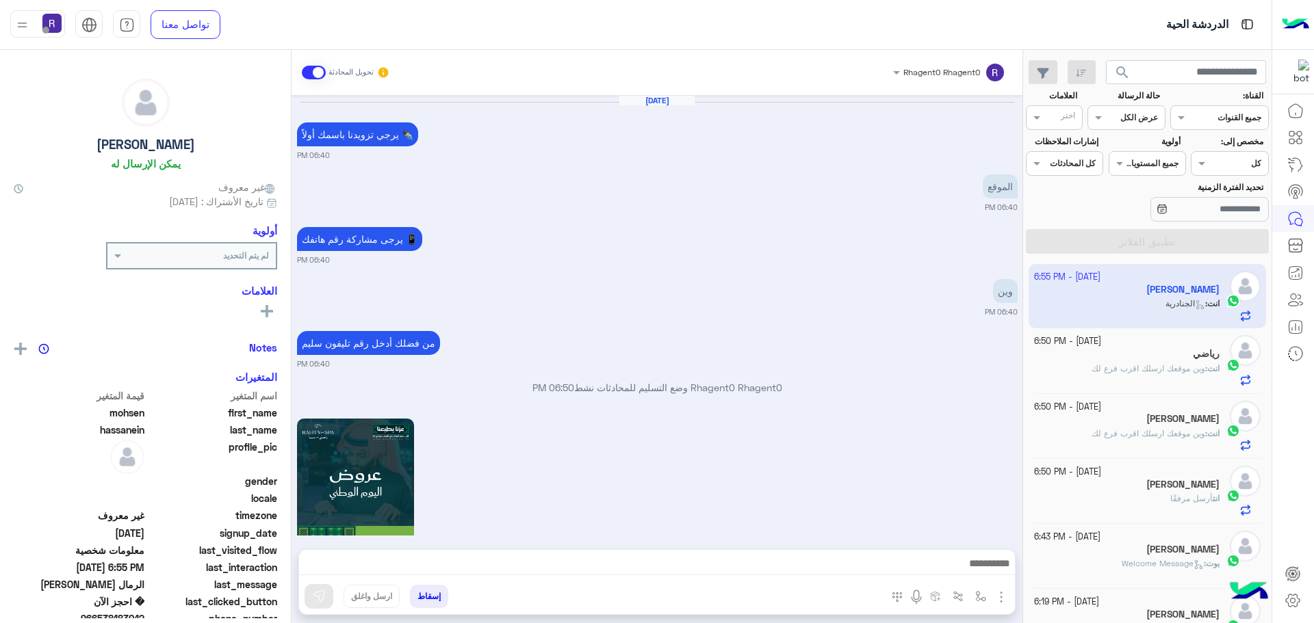
scroll to position [1812, 0]
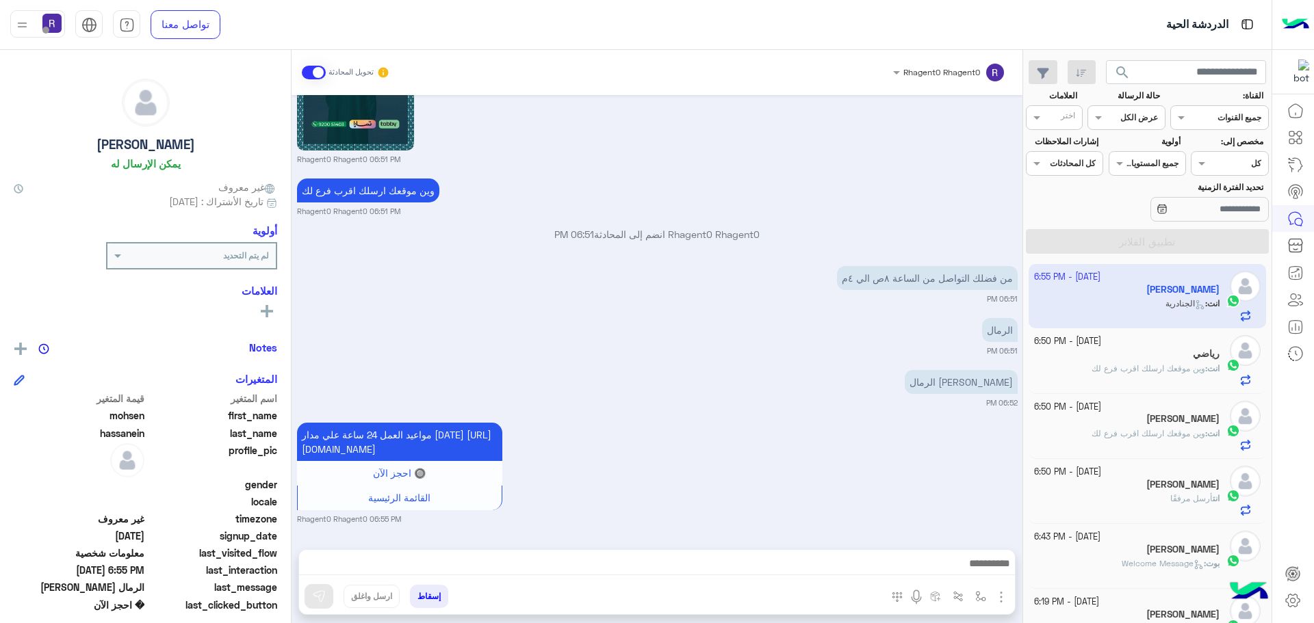
click at [1159, 380] on div "انت : وين موقعك ارسلك اقرب فرع لك" at bounding box center [1127, 375] width 186 height 24
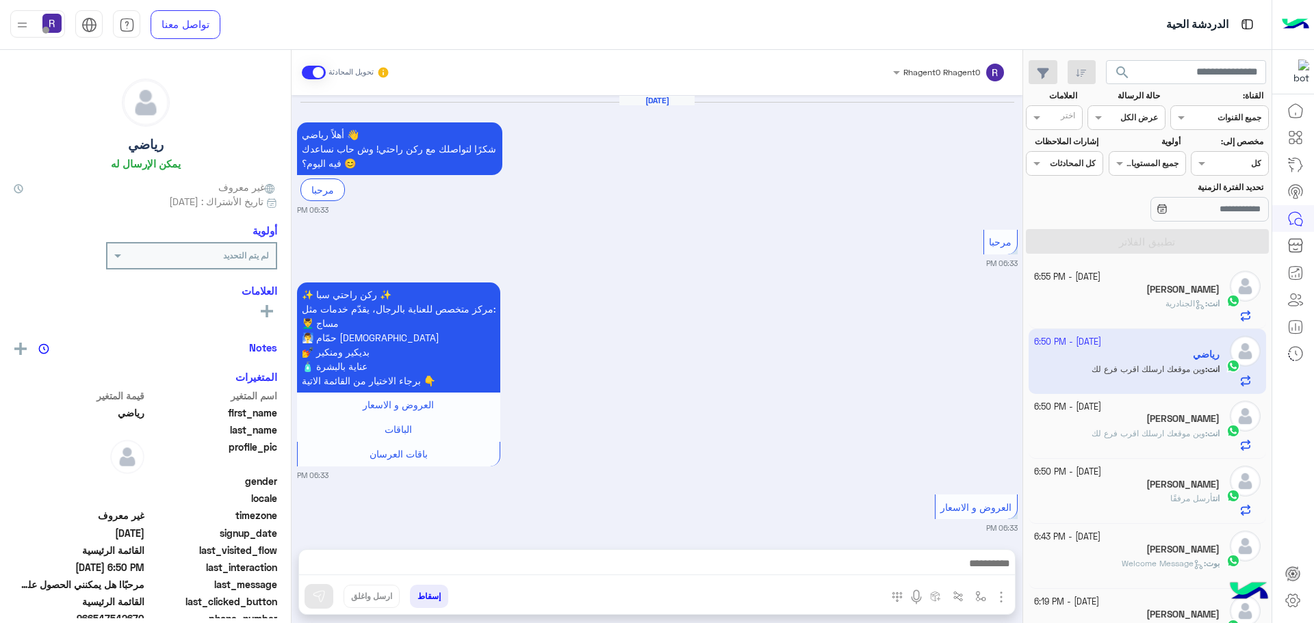
scroll to position [2405, 0]
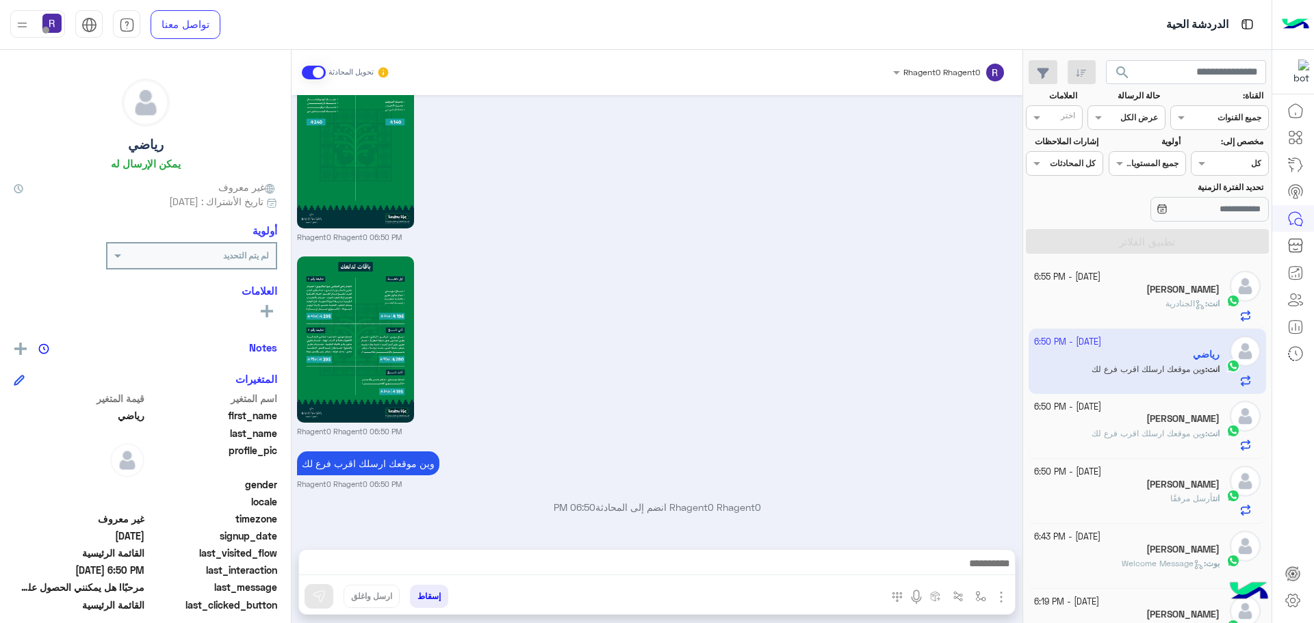
click at [1156, 294] on h5 "[PERSON_NAME]" at bounding box center [1182, 290] width 73 height 12
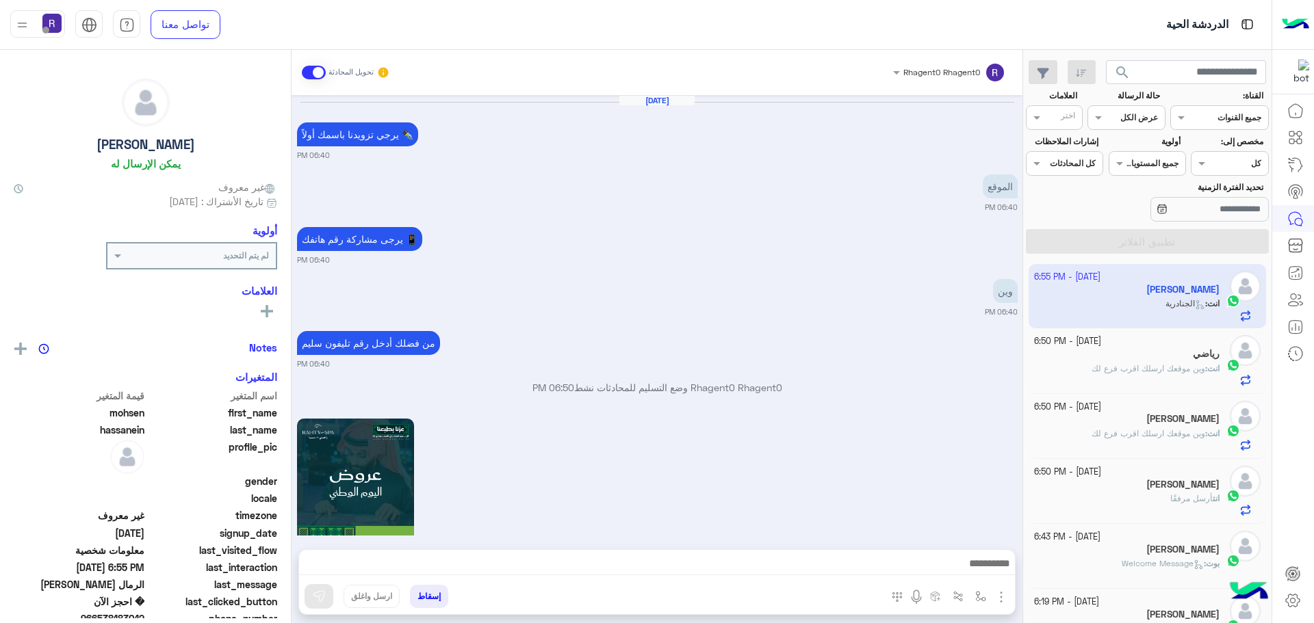
scroll to position [1812, 0]
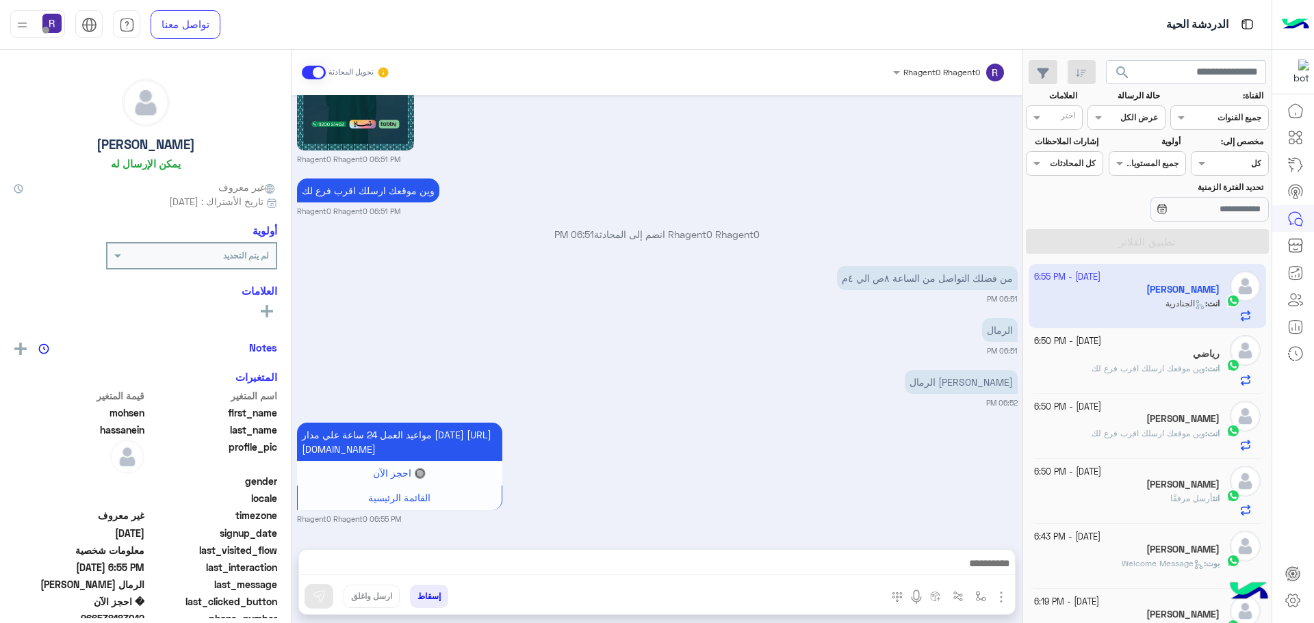
click at [1160, 376] on div "انت : وين موقعك ارسلك اقرب فرع لك" at bounding box center [1127, 375] width 186 height 24
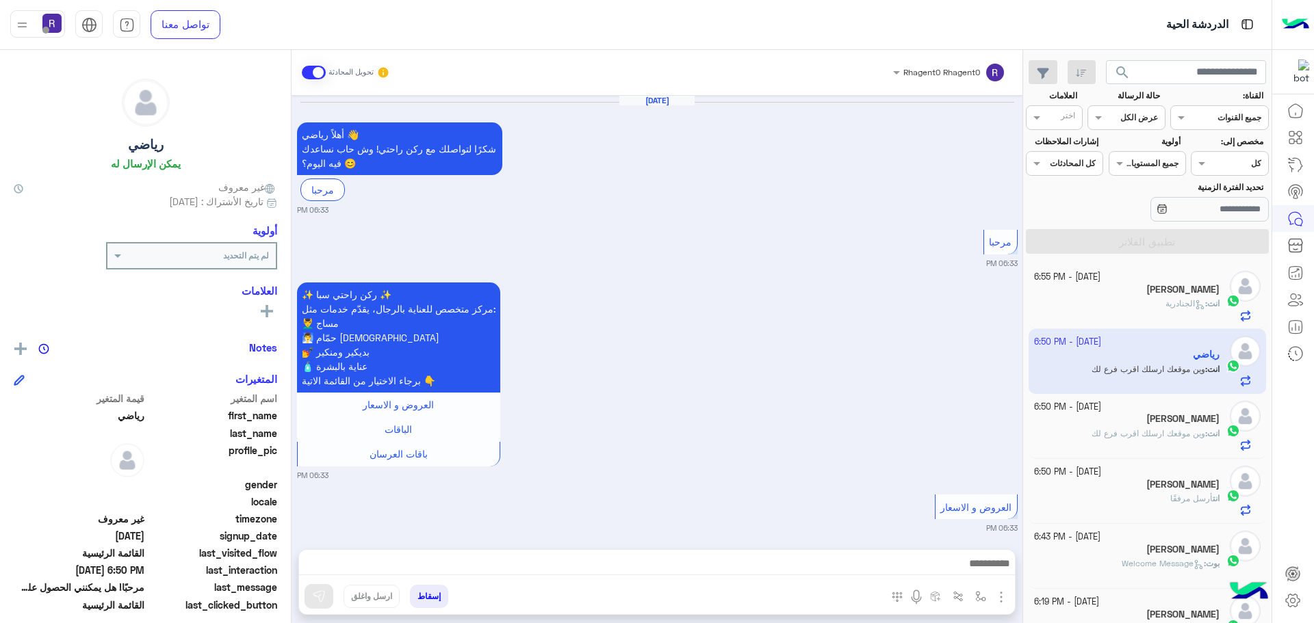
scroll to position [2405, 0]
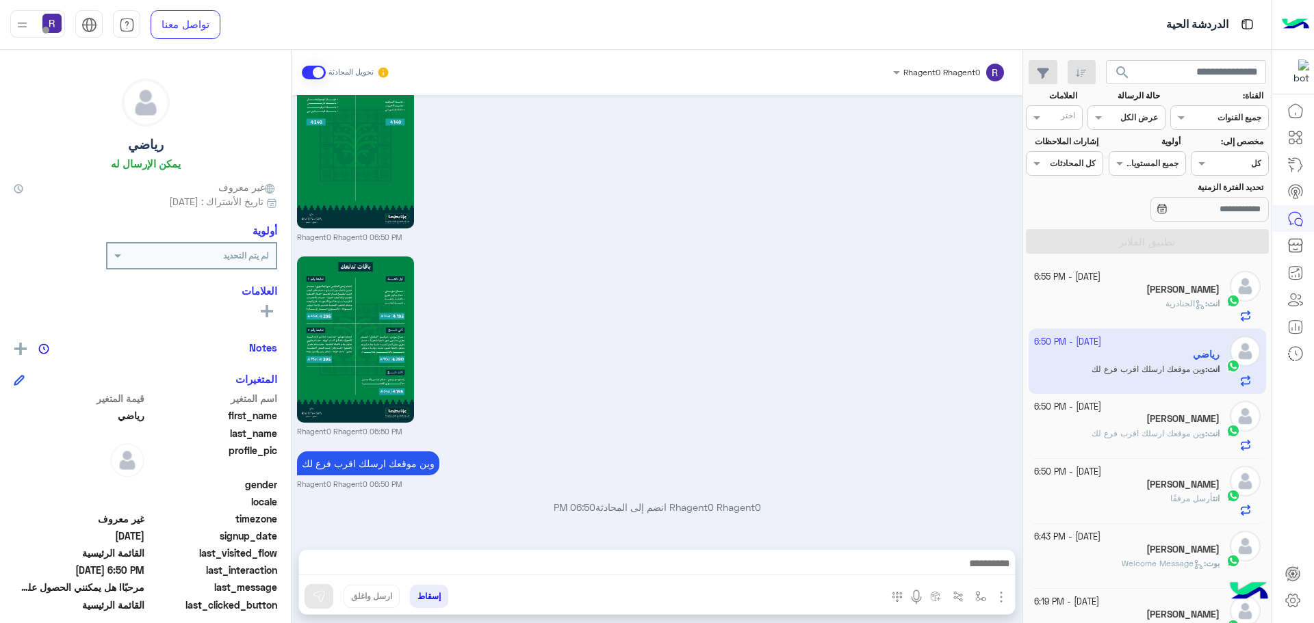
click at [1183, 432] on span "وين موقعك ارسلك اقرب فرع لك" at bounding box center [1149, 433] width 114 height 10
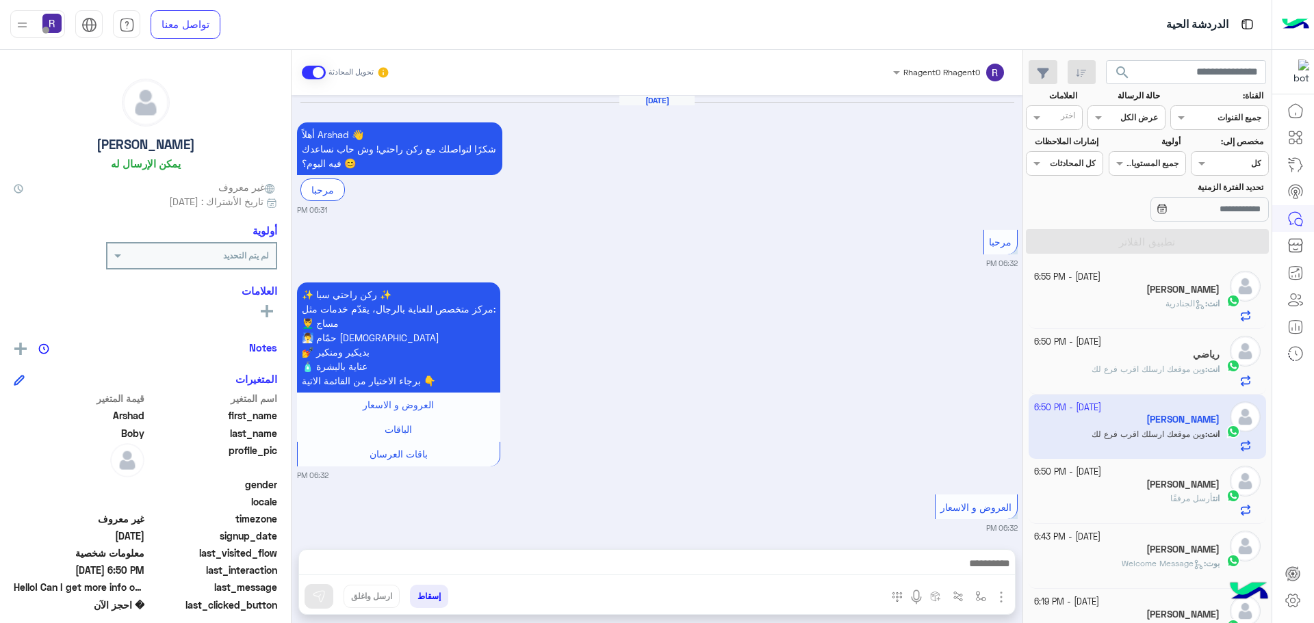
scroll to position [2245, 0]
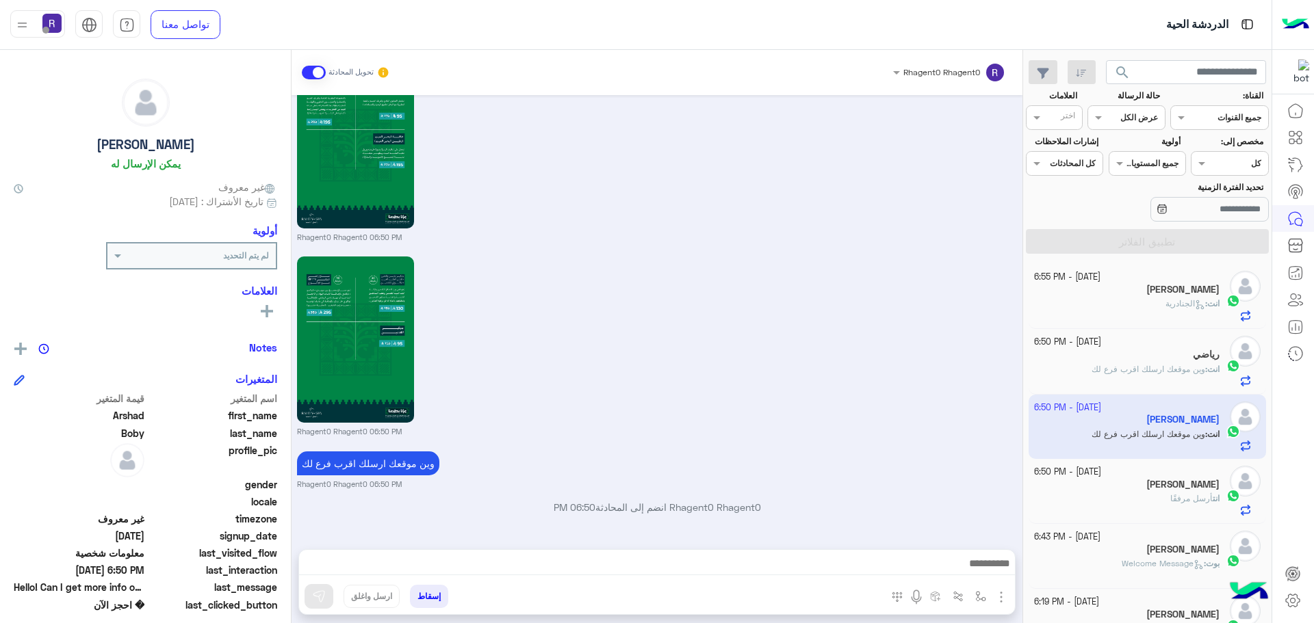
click at [1189, 491] on div "[PERSON_NAME]" at bounding box center [1127, 486] width 186 height 14
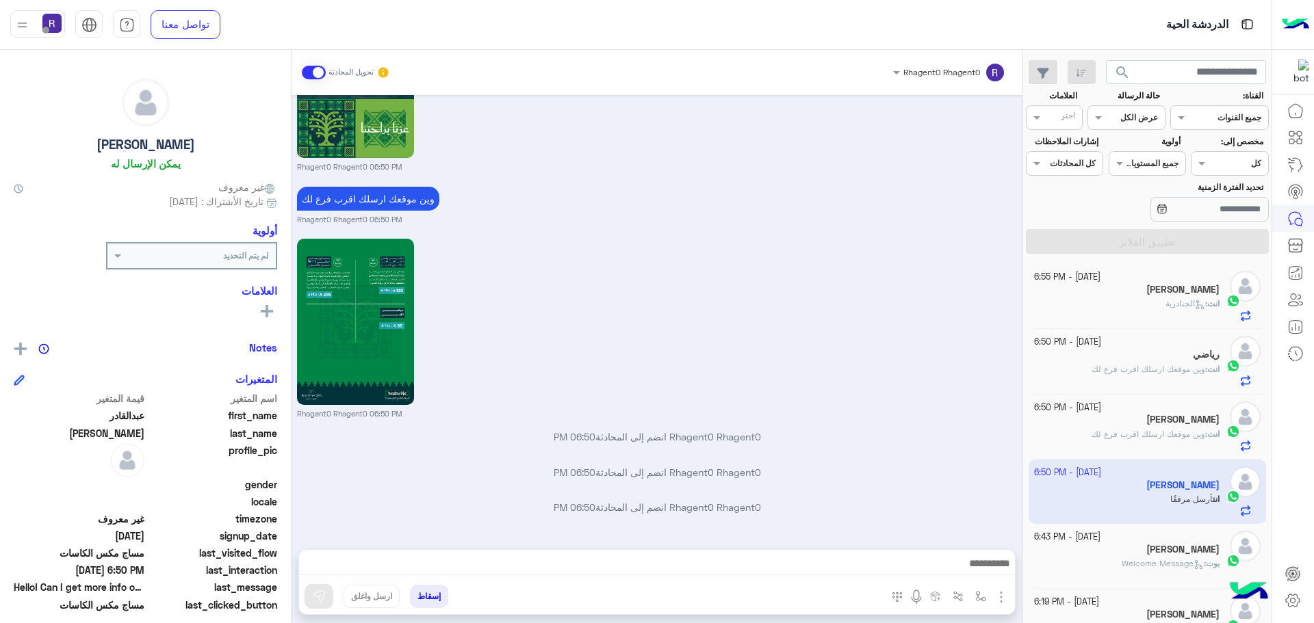
click at [1178, 296] on div "[PERSON_NAME]" at bounding box center [1127, 291] width 186 height 14
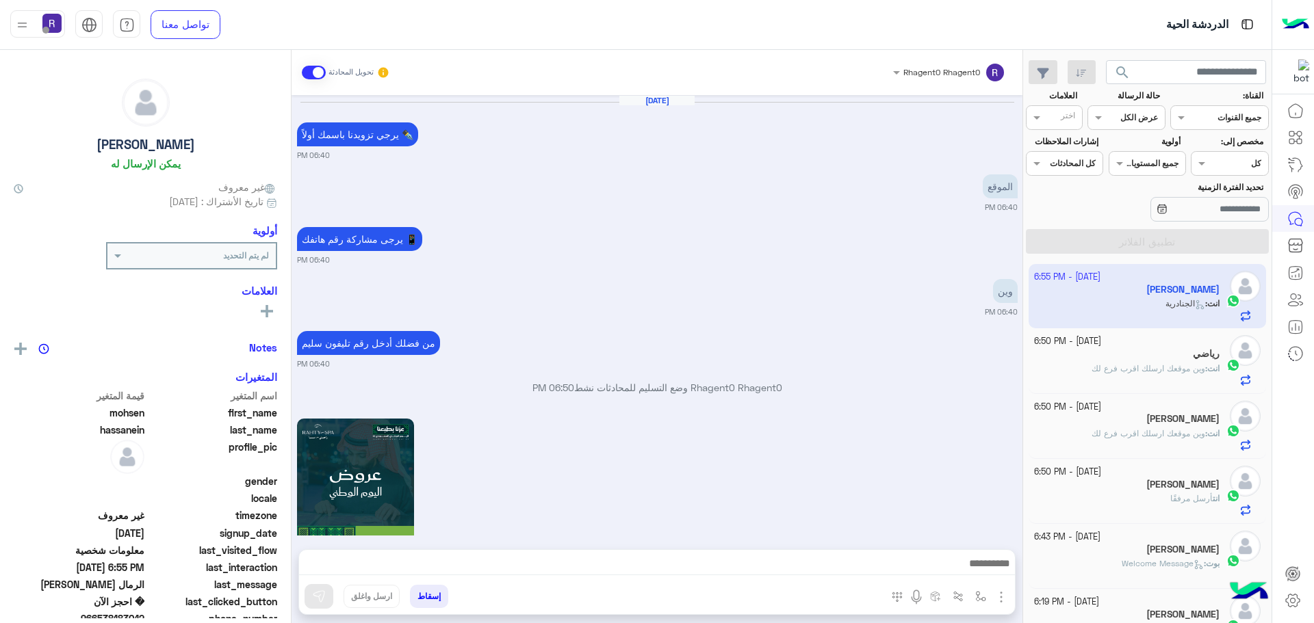
scroll to position [1812, 0]
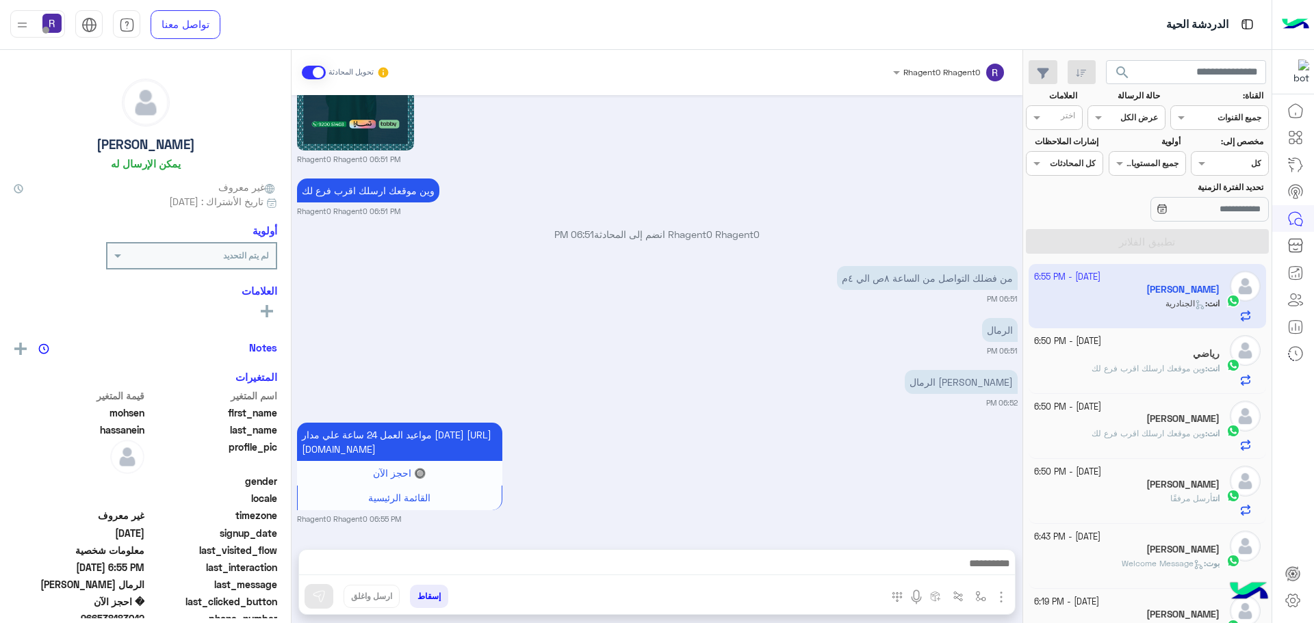
click at [1150, 364] on span "وين موقعك ارسلك اقرب فرع لك" at bounding box center [1149, 368] width 114 height 10
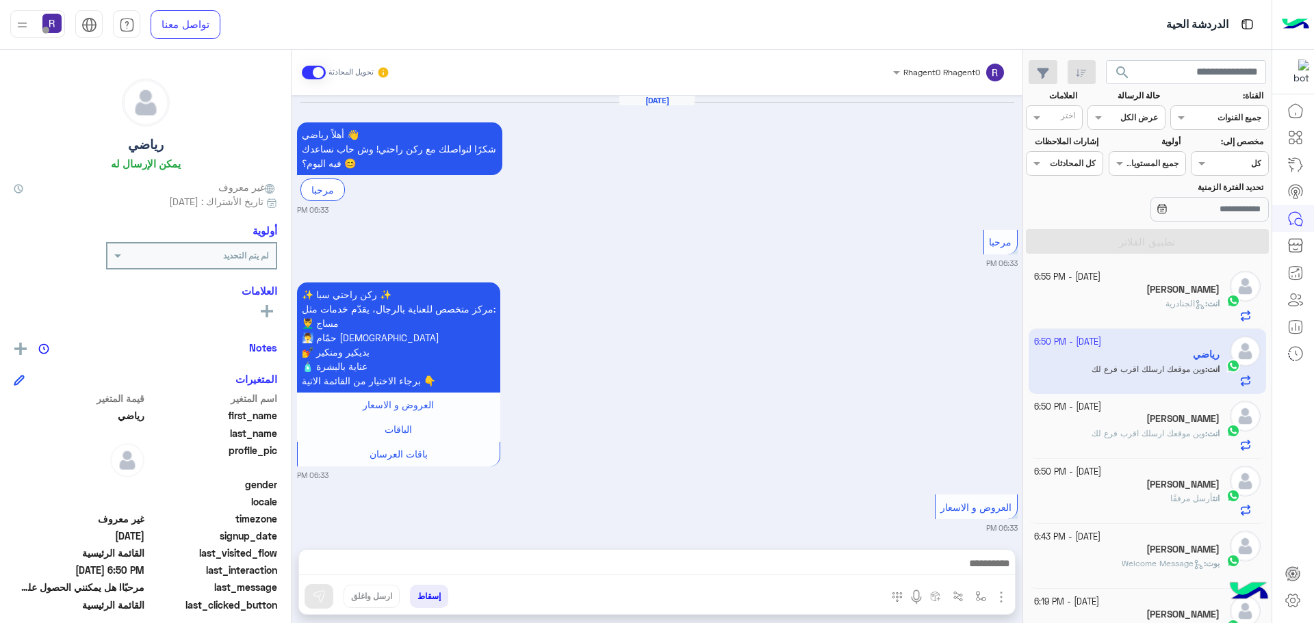
scroll to position [2405, 0]
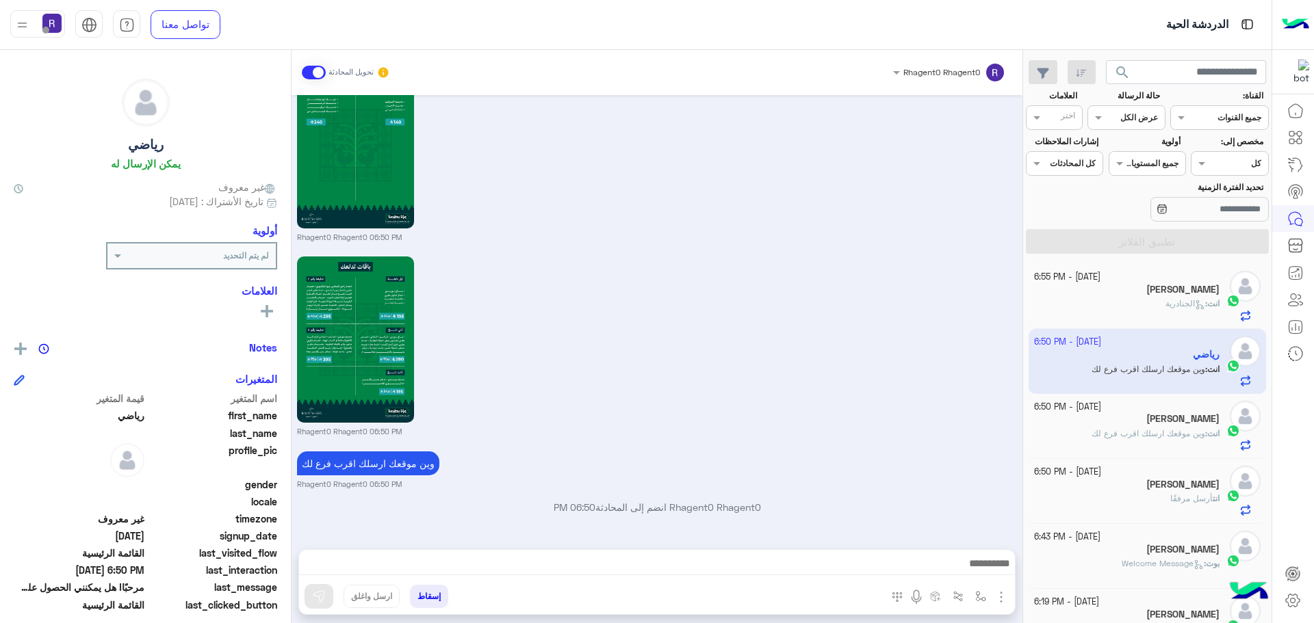
click at [1139, 417] on div "[PERSON_NAME]" at bounding box center [1127, 420] width 186 height 14
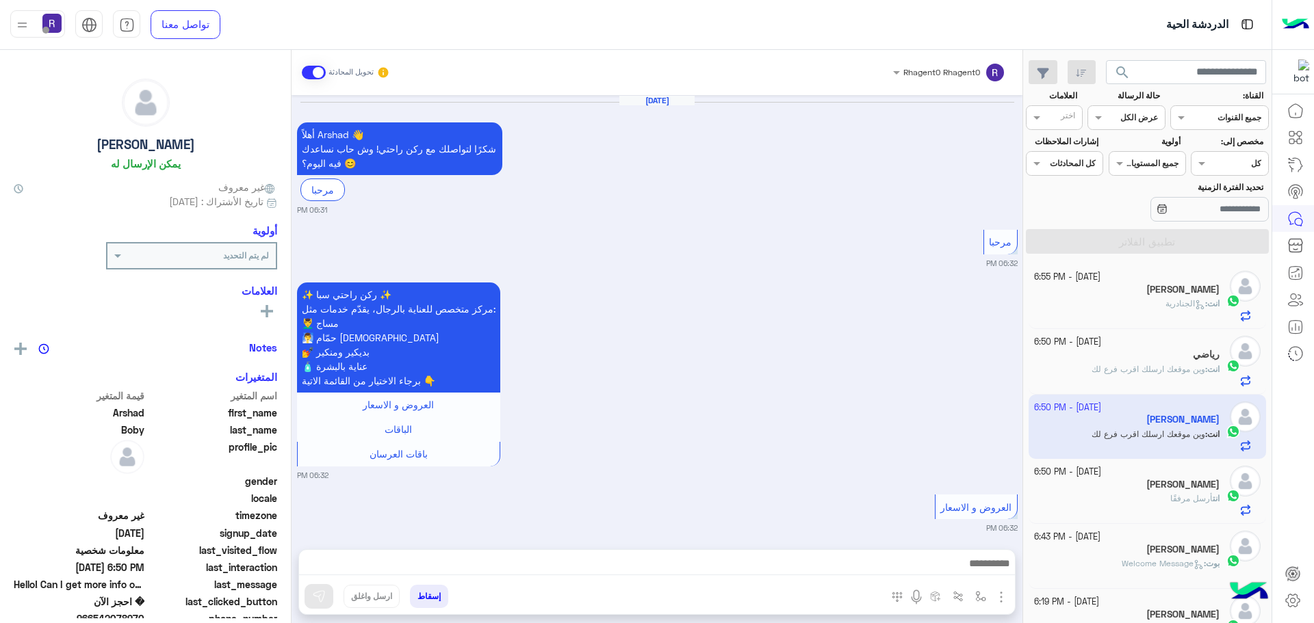
scroll to position [2245, 0]
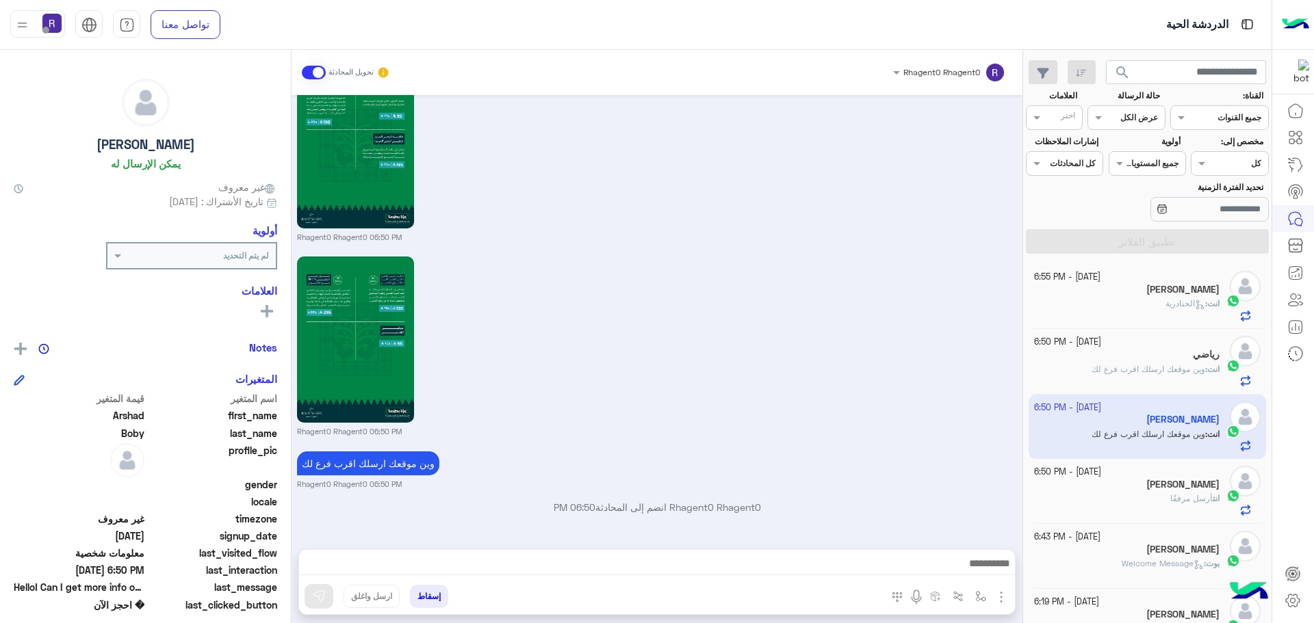
click at [1159, 296] on div "[PERSON_NAME]" at bounding box center [1127, 291] width 186 height 14
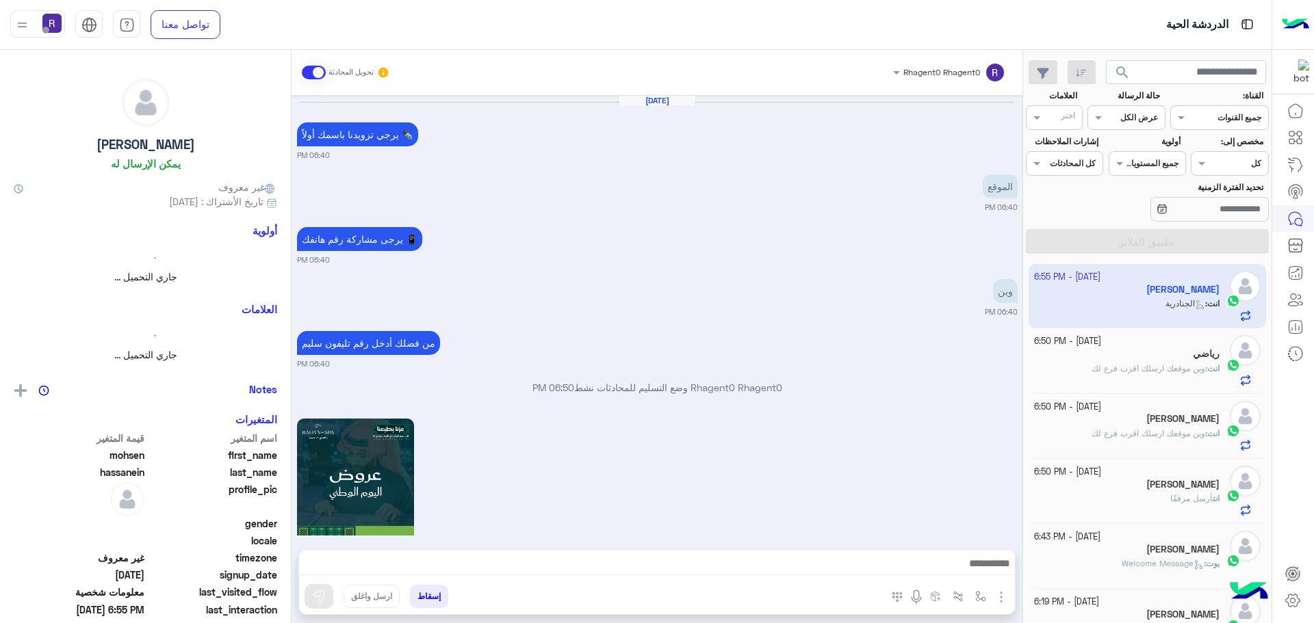
scroll to position [1812, 0]
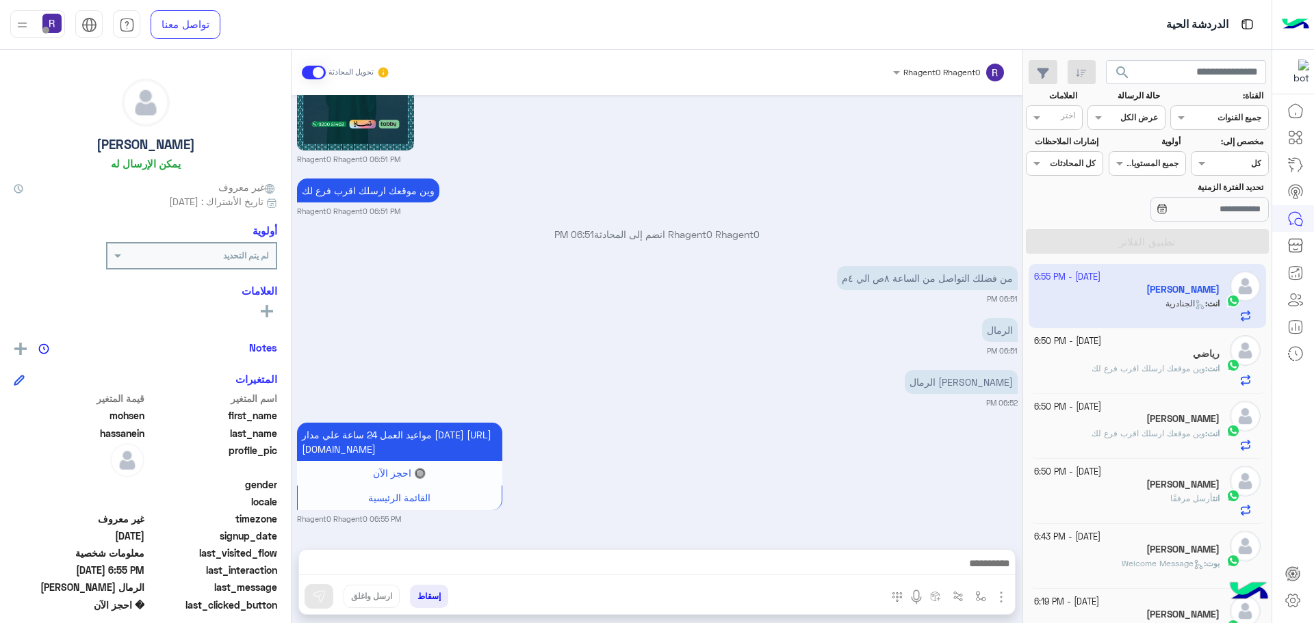
click at [1168, 363] on span "وين موقعك ارسلك اقرب فرع لك" at bounding box center [1149, 368] width 114 height 10
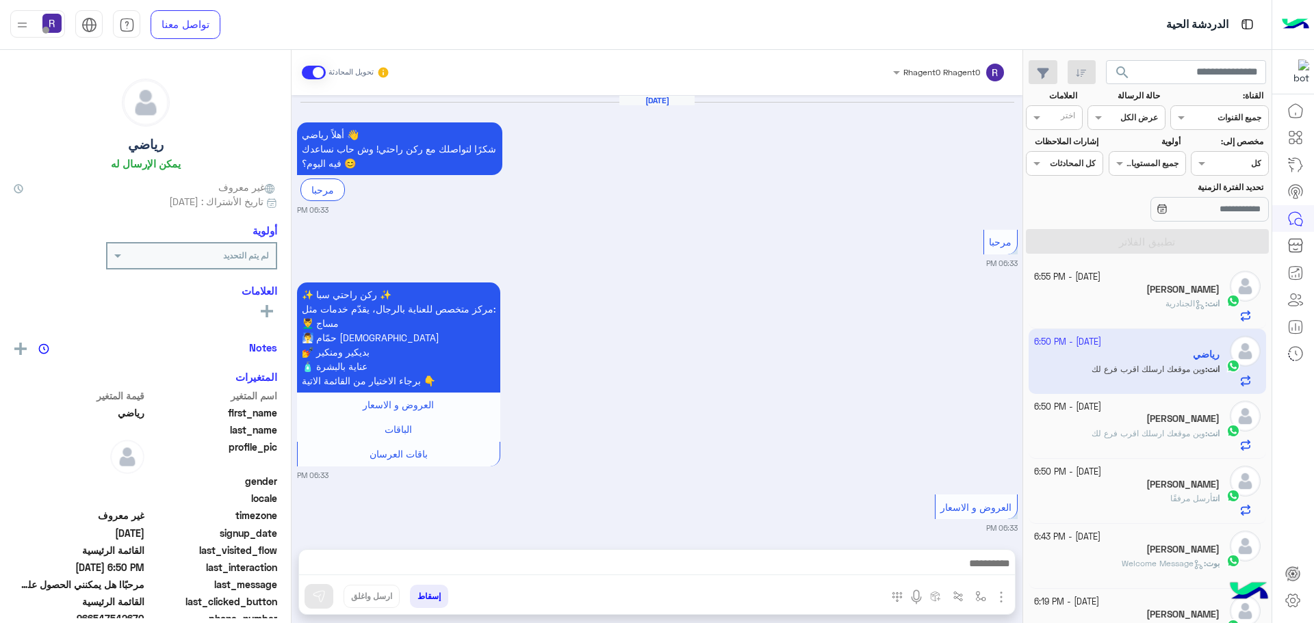
scroll to position [2405, 0]
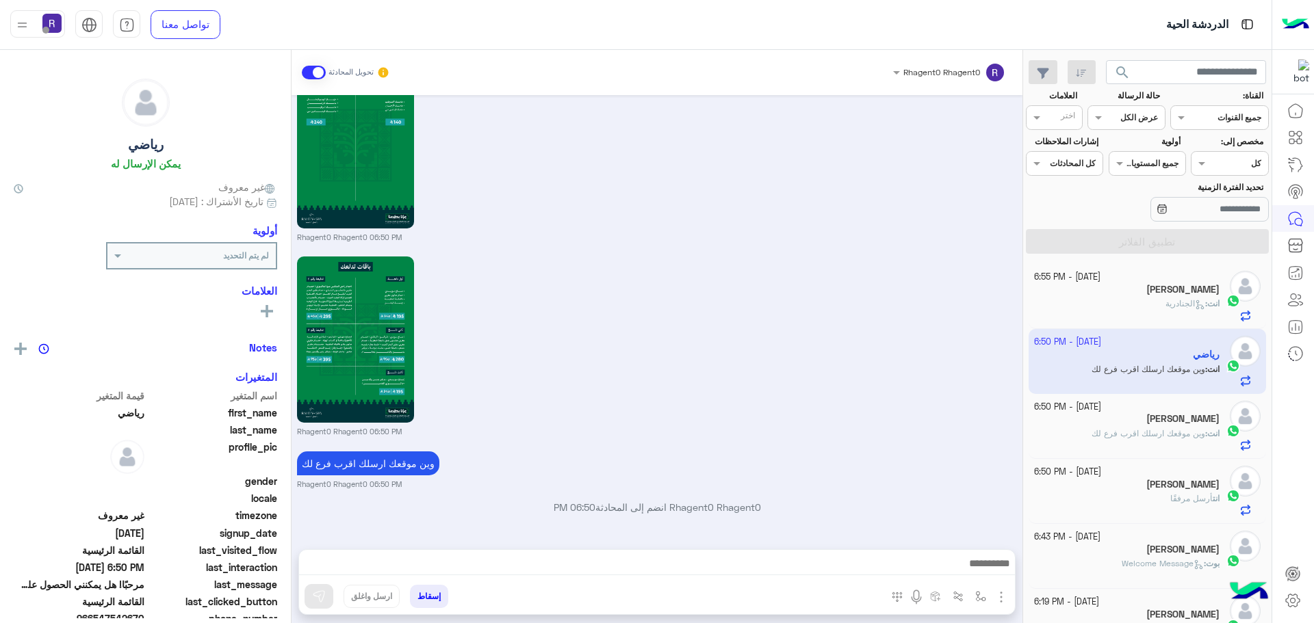
click at [1138, 422] on div "[PERSON_NAME]" at bounding box center [1127, 420] width 186 height 14
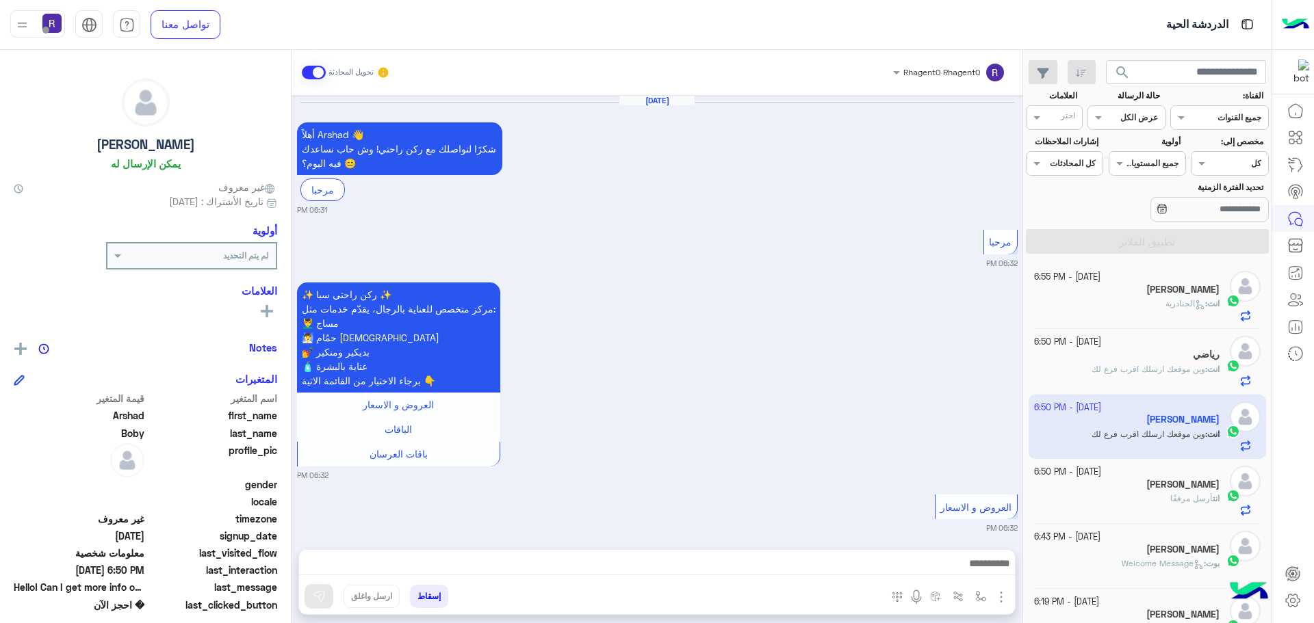
scroll to position [2245, 0]
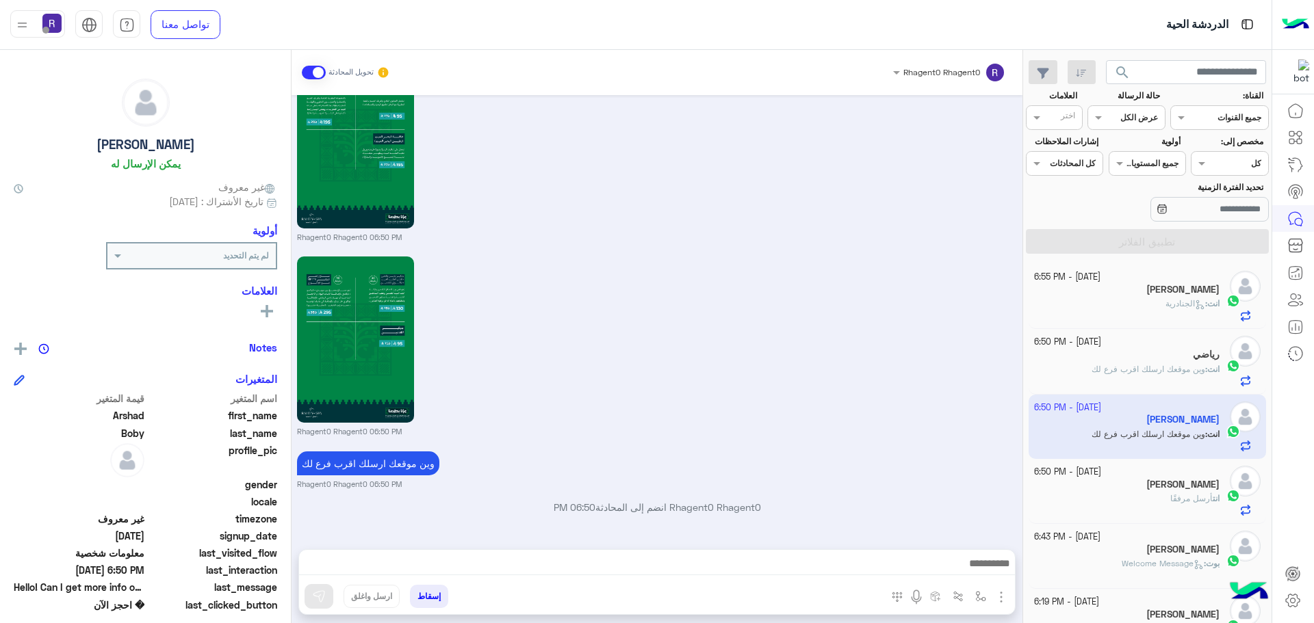
click at [656, 347] on div "Rhagent0 Rhagent0 06:50 PM" at bounding box center [657, 345] width 721 height 184
